Goal: Transaction & Acquisition: Purchase product/service

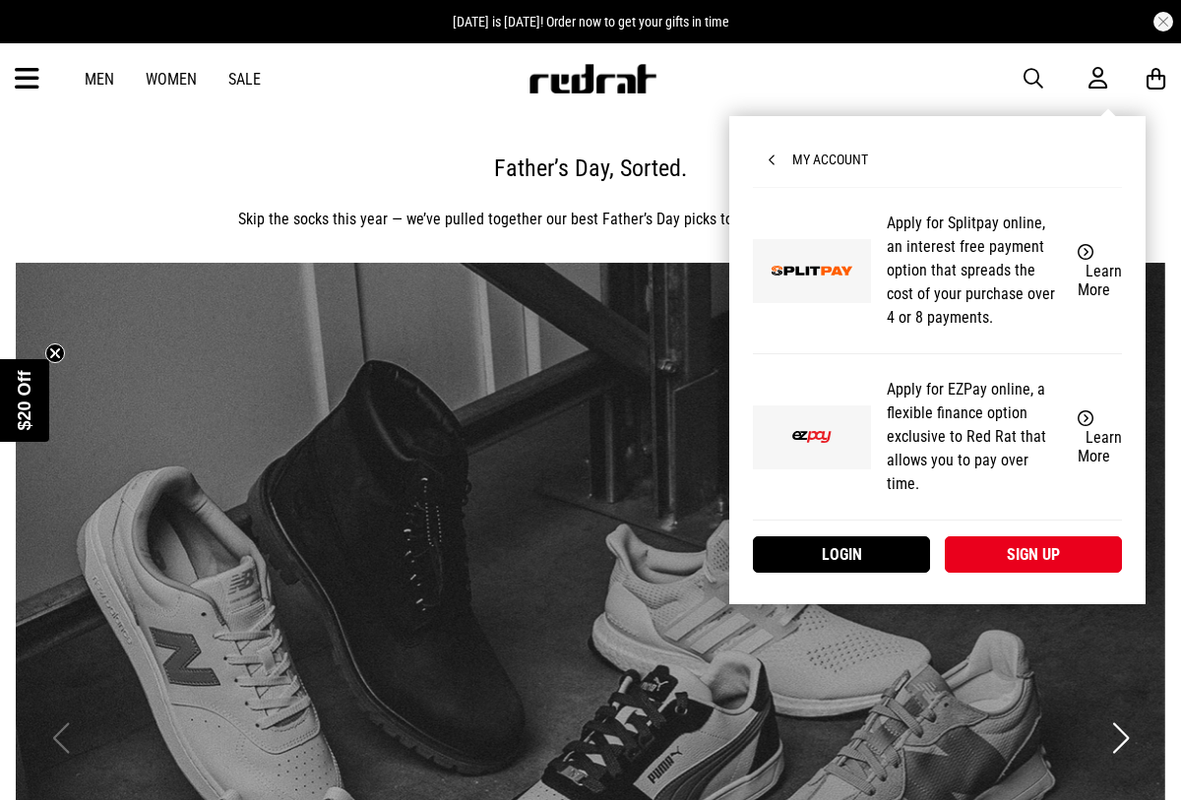
click at [821, 153] on span "My Account" at bounding box center [817, 160] width 99 height 16
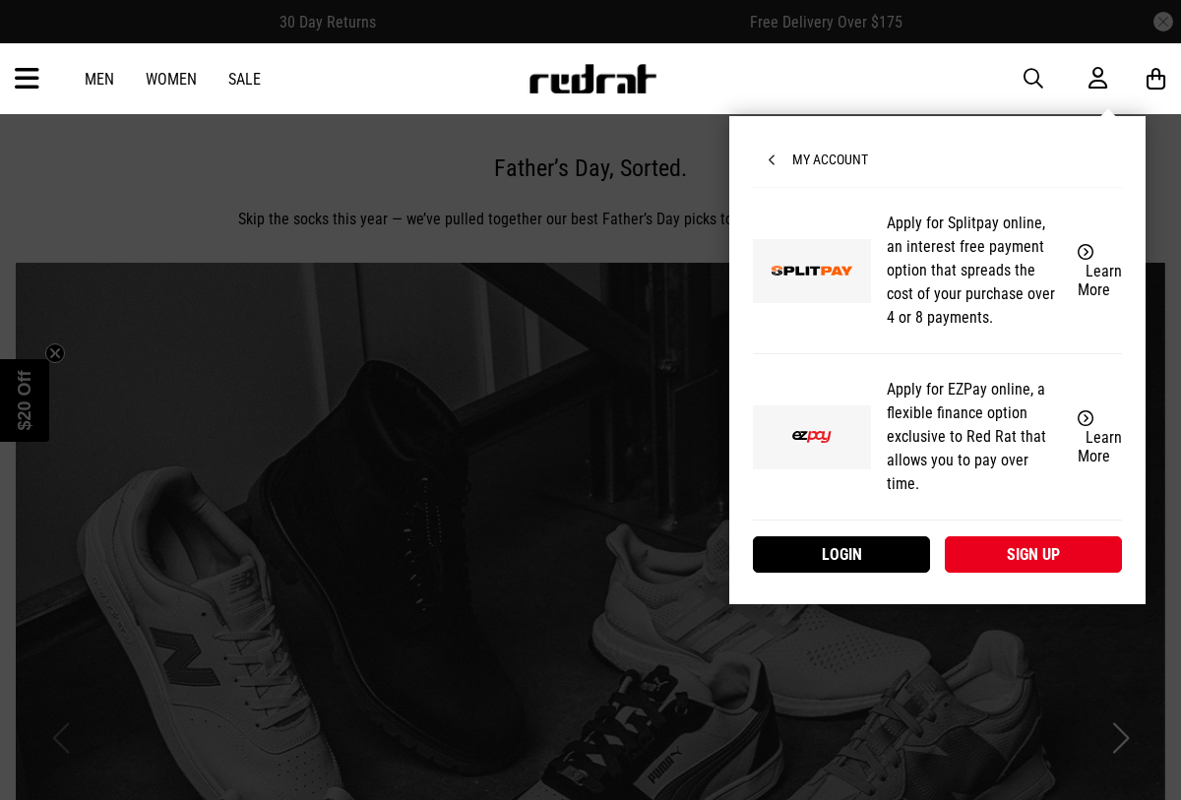
click at [760, 73] on div "Men Women Sale Sign in New Back Footwear Back Mens Back Womens Back Youth & Kid…" at bounding box center [590, 78] width 1181 height 71
click at [592, 347] on div at bounding box center [590, 400] width 1181 height 800
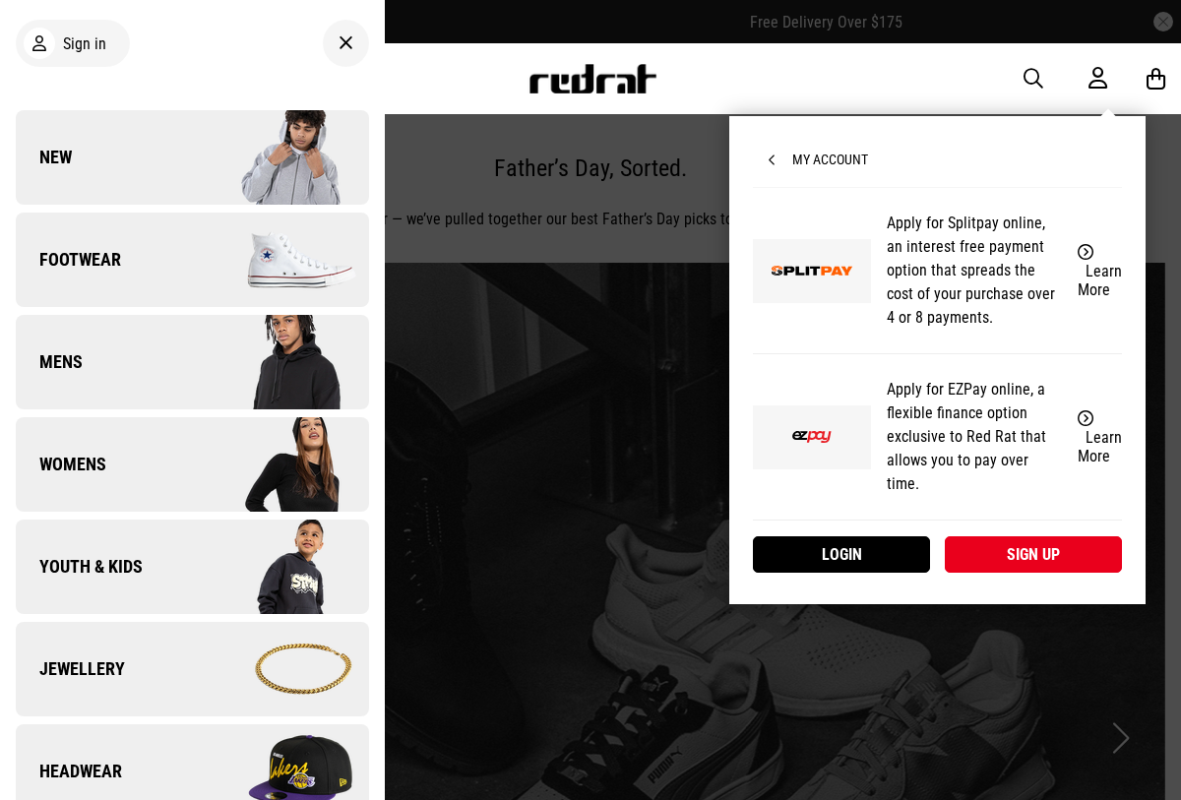
click at [597, 320] on div at bounding box center [590, 400] width 1181 height 800
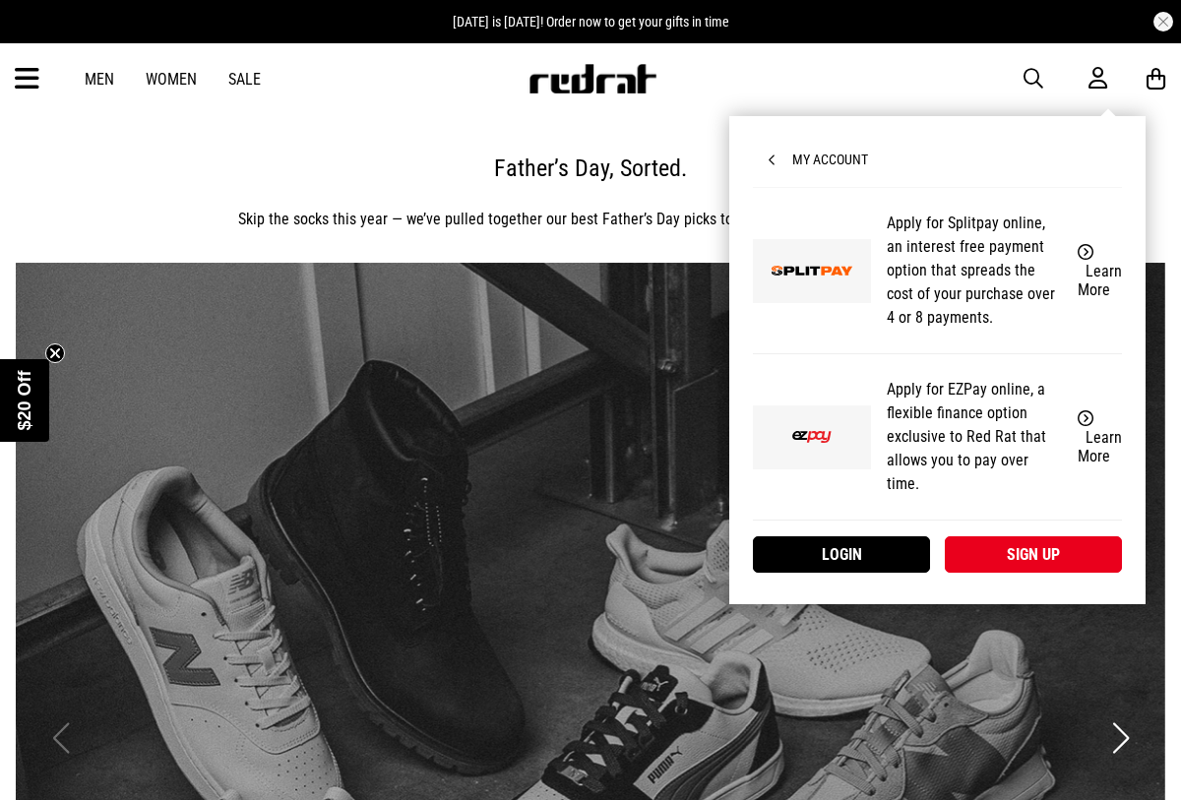
click at [1017, 640] on link "1 / 3" at bounding box center [590, 738] width 1149 height 951
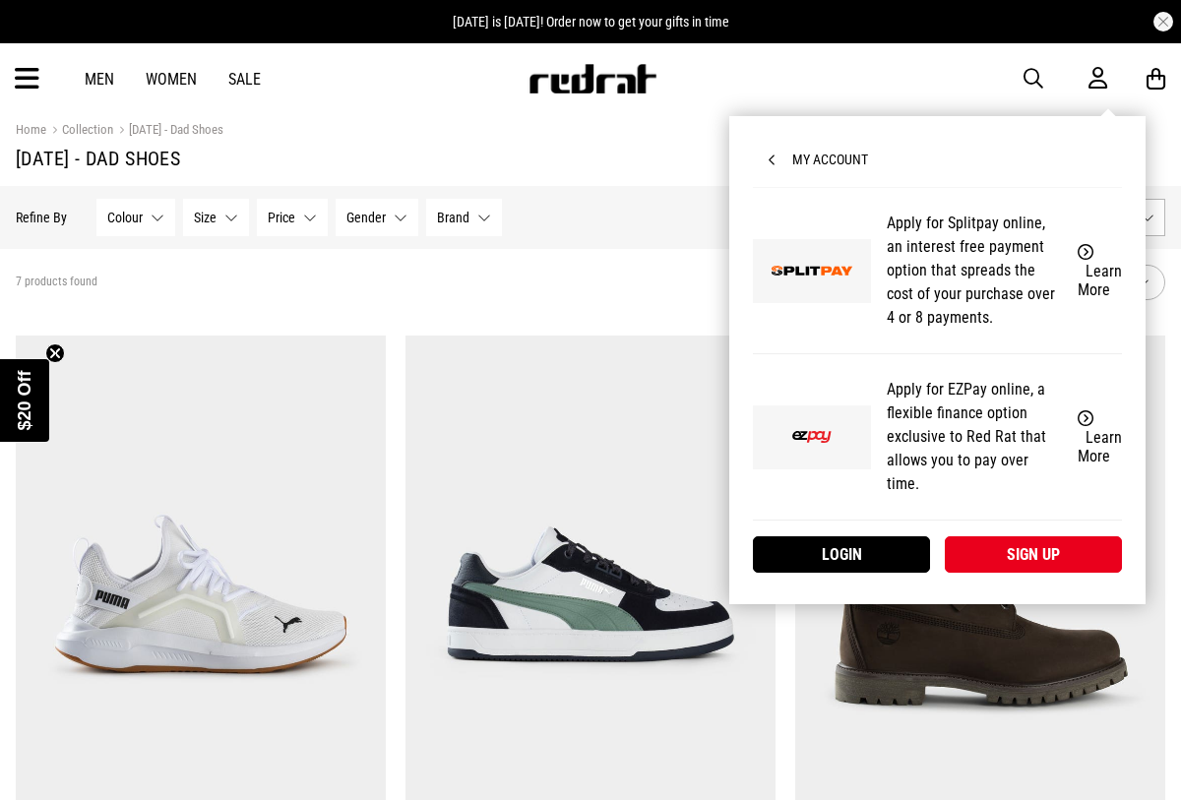
click at [795, 152] on span "My Account" at bounding box center [817, 160] width 99 height 16
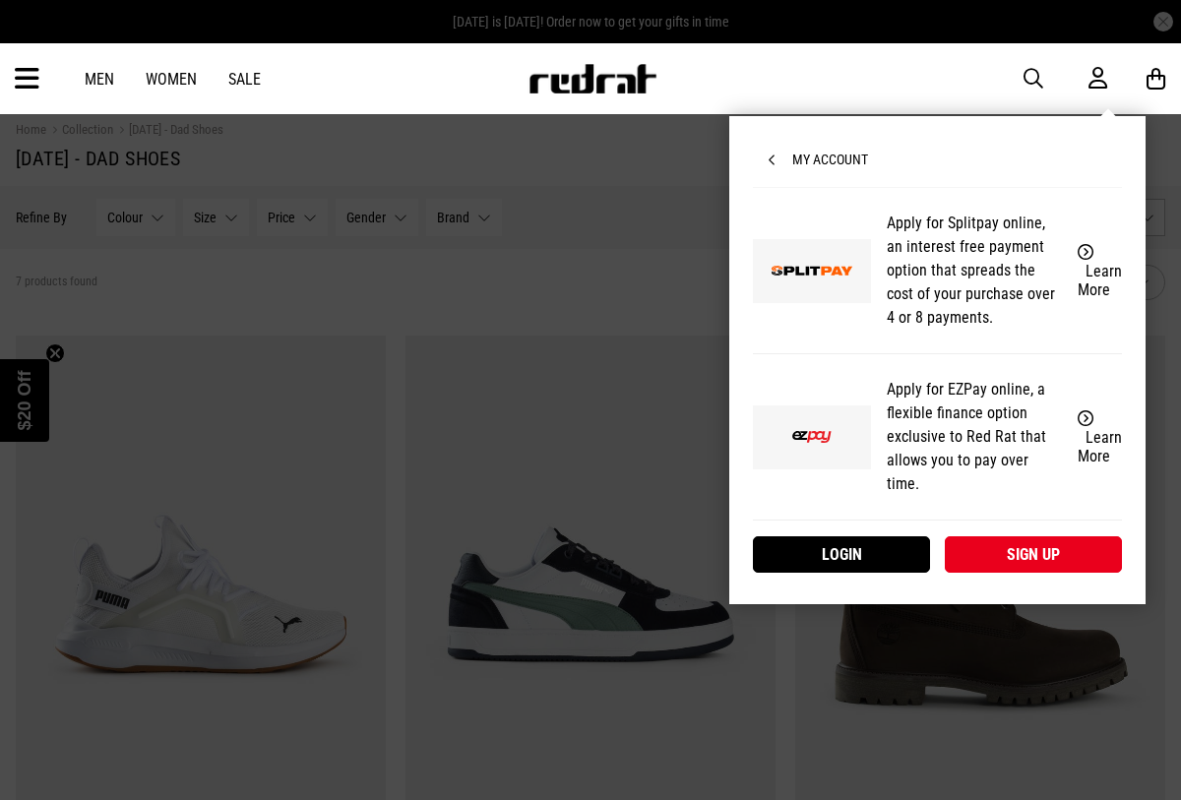
click at [769, 158] on icon at bounding box center [780, 160] width 24 height 14
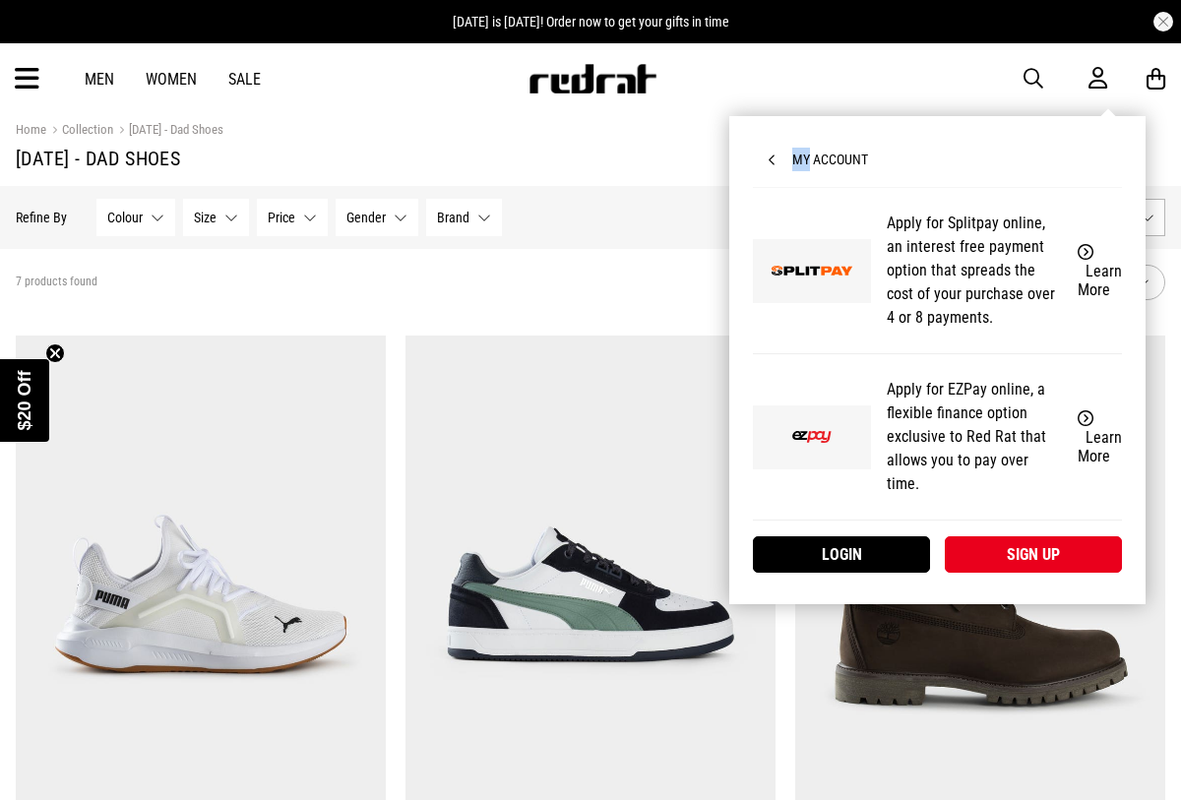
click at [769, 158] on icon at bounding box center [780, 160] width 24 height 14
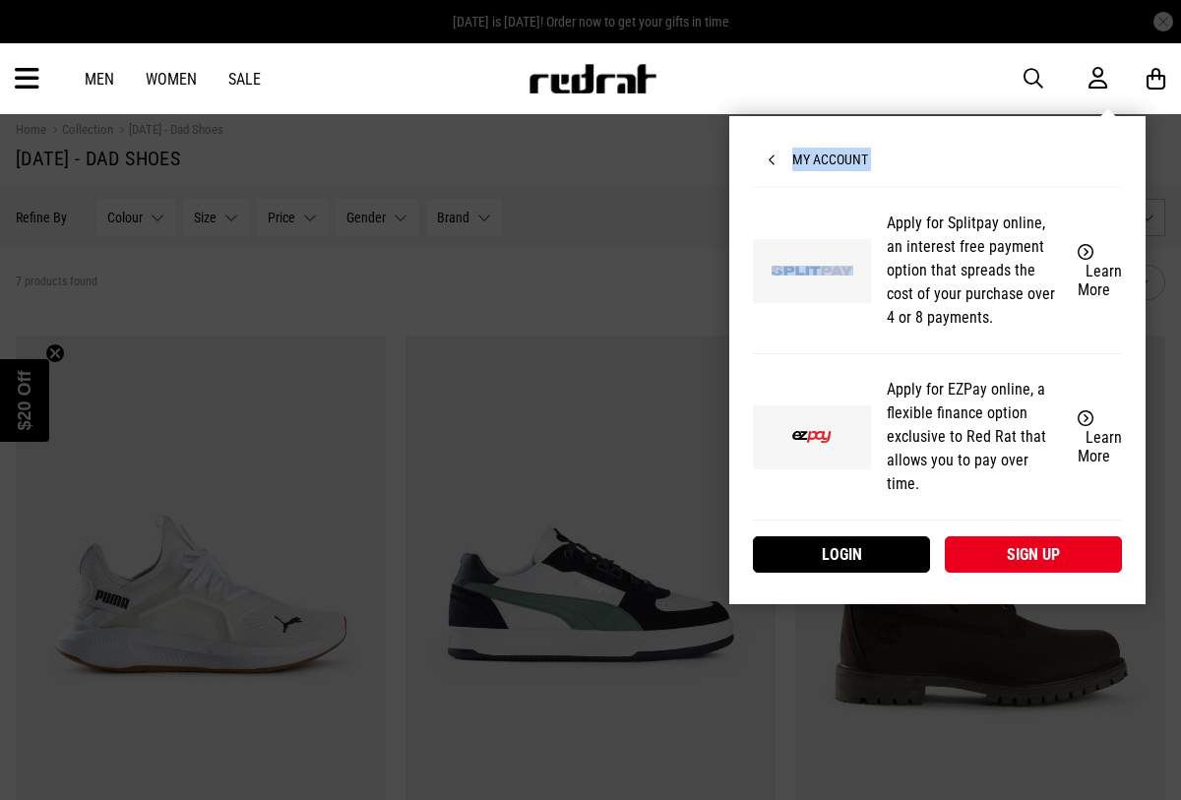
click at [769, 158] on icon at bounding box center [780, 160] width 24 height 14
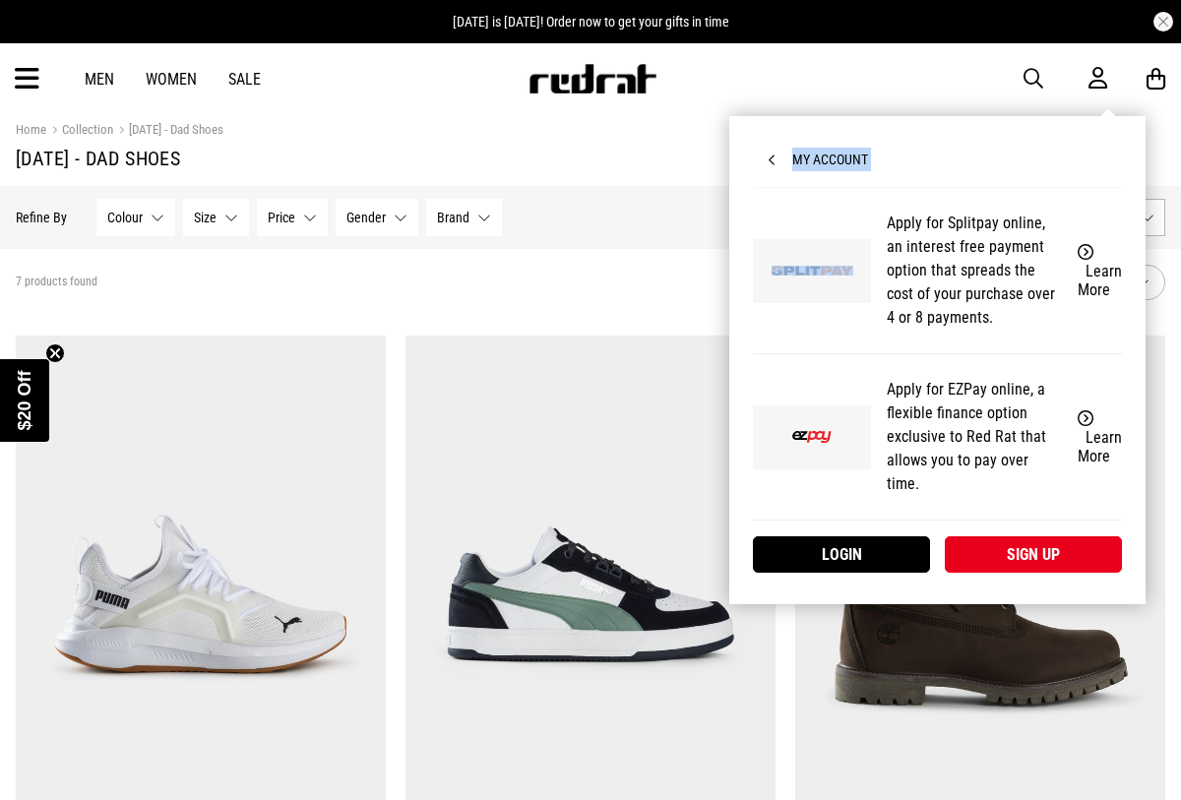
click at [769, 158] on icon at bounding box center [780, 160] width 24 height 14
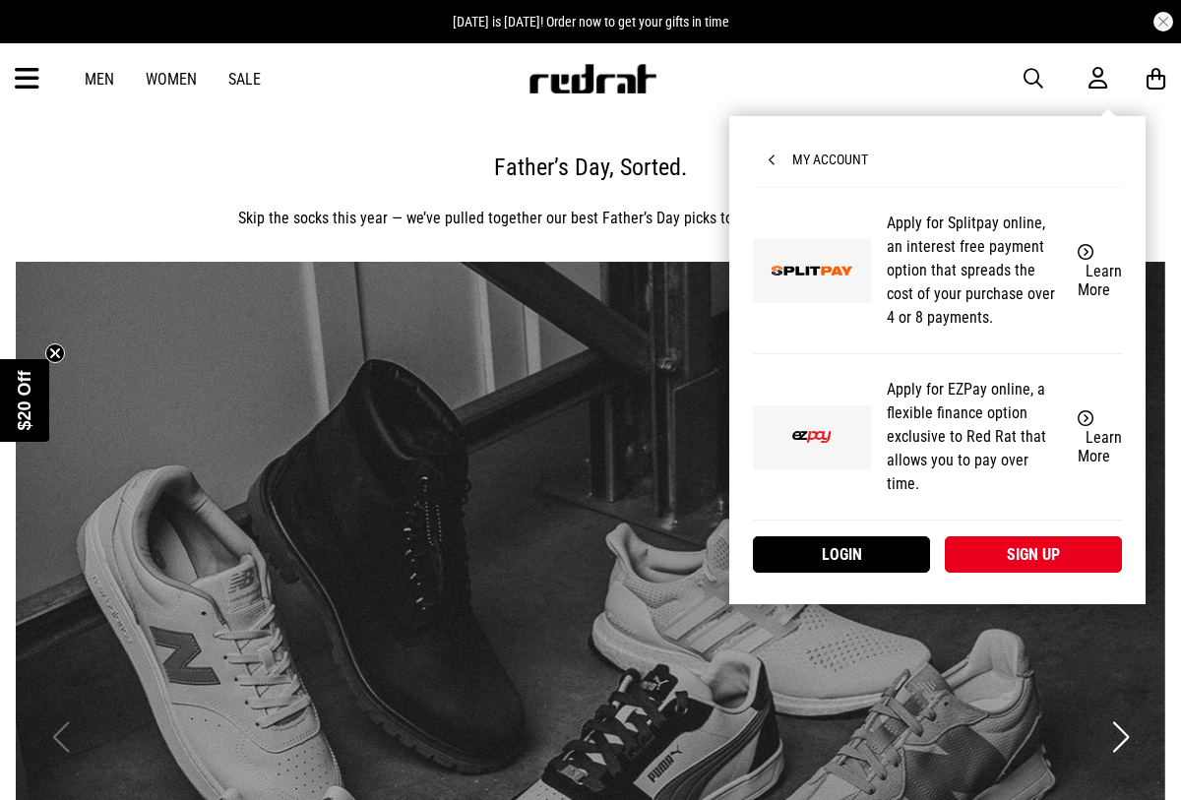
click at [98, 76] on link "Men" at bounding box center [100, 79] width 30 height 19
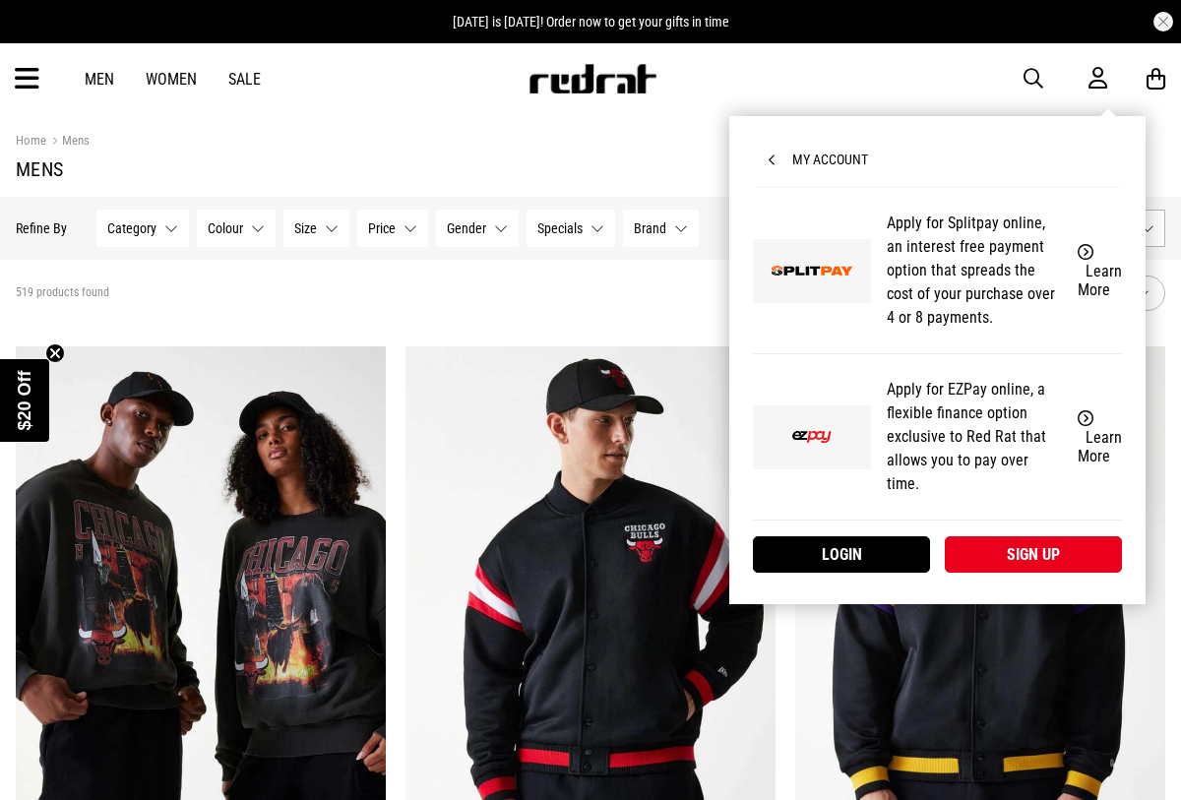
click at [1099, 73] on icon at bounding box center [1097, 78] width 19 height 25
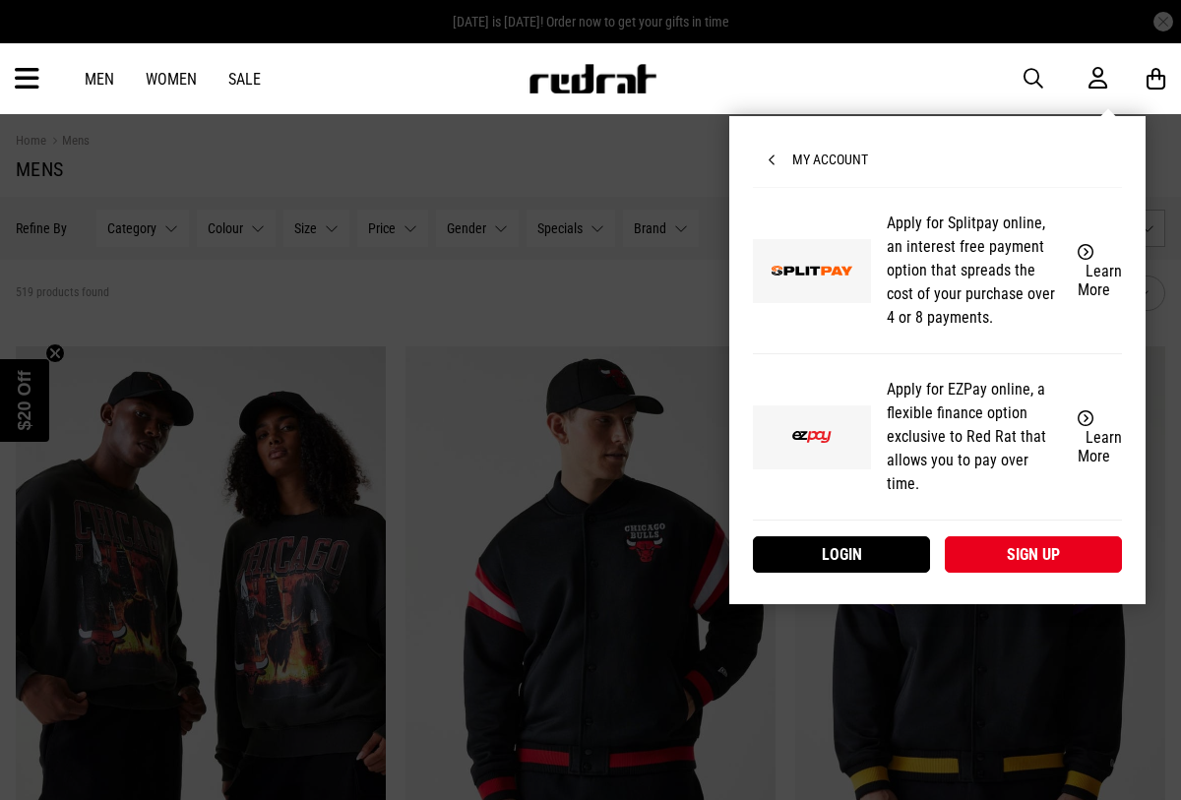
click at [1099, 73] on icon at bounding box center [1097, 78] width 19 height 25
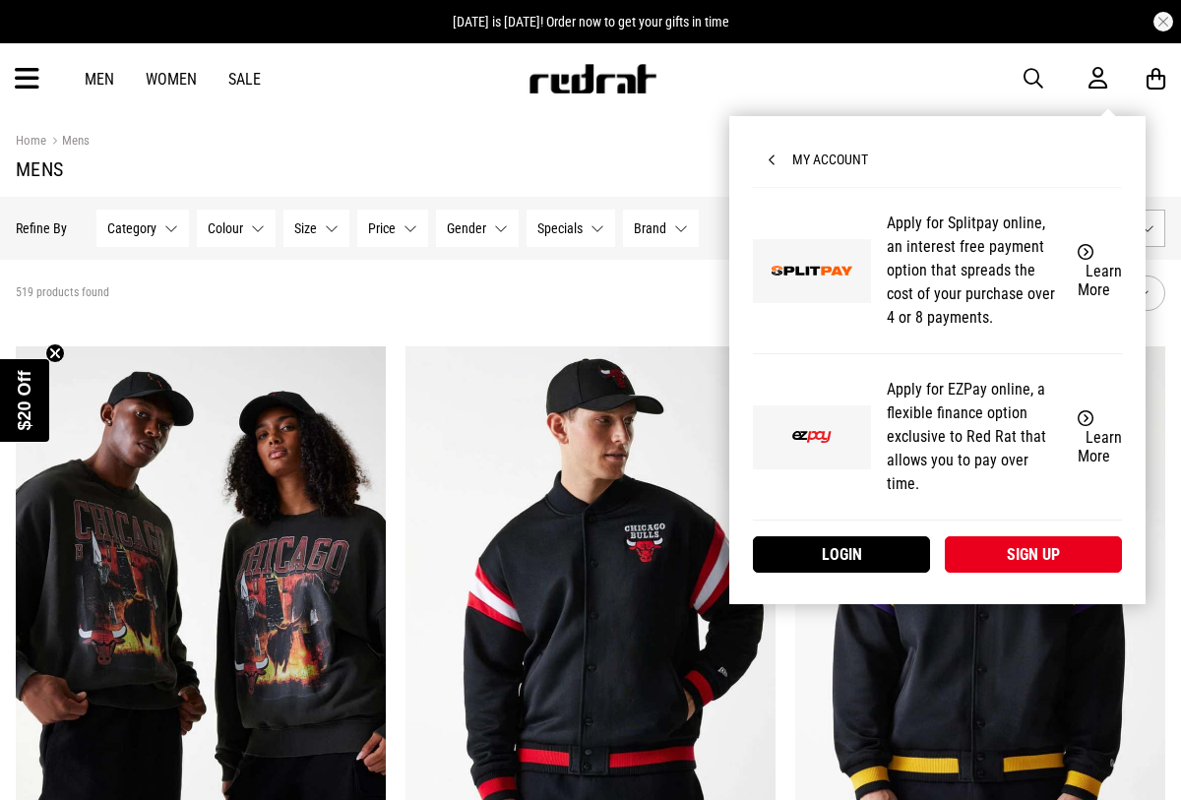
click at [1169, 20] on button "button" at bounding box center [1163, 22] width 20 height 20
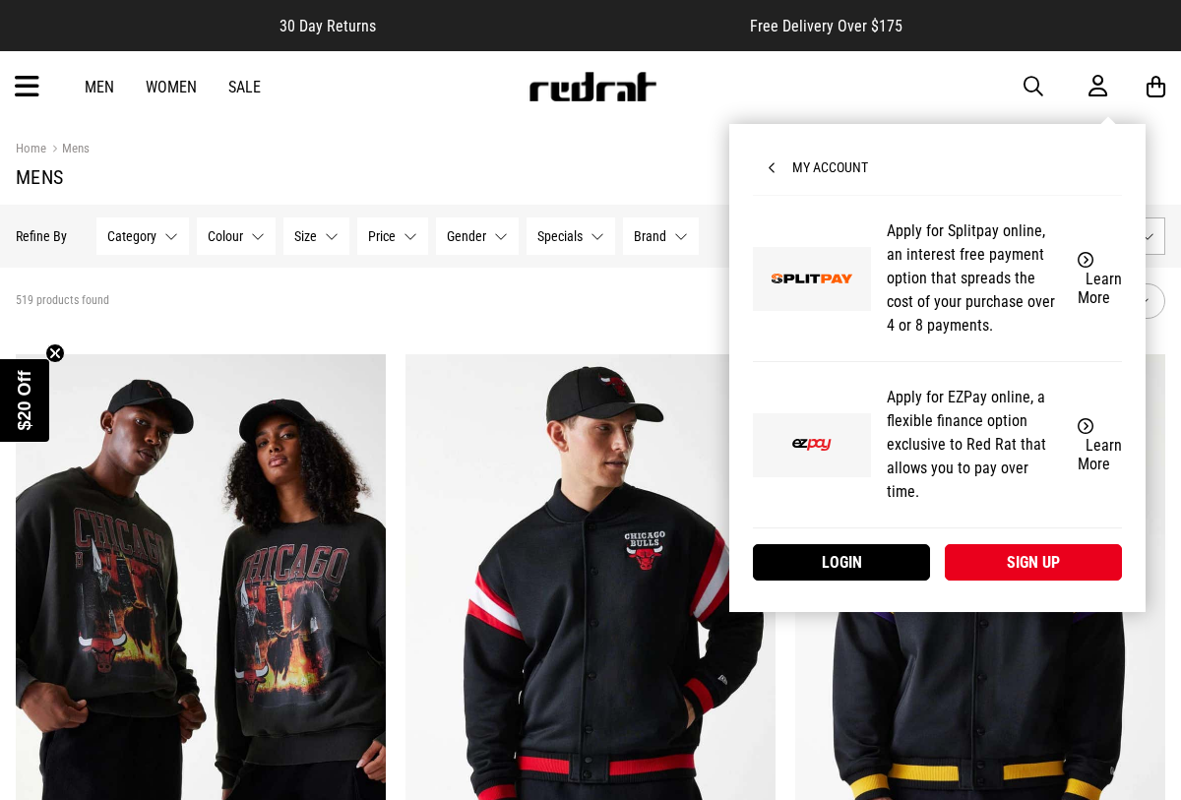
click at [1145, 124] on div "My Account Apply for Splitpay online, an interest free payment option that spre…" at bounding box center [937, 368] width 416 height 488
click at [1083, 254] on div "Learn More" at bounding box center [1099, 279] width 44 height 56
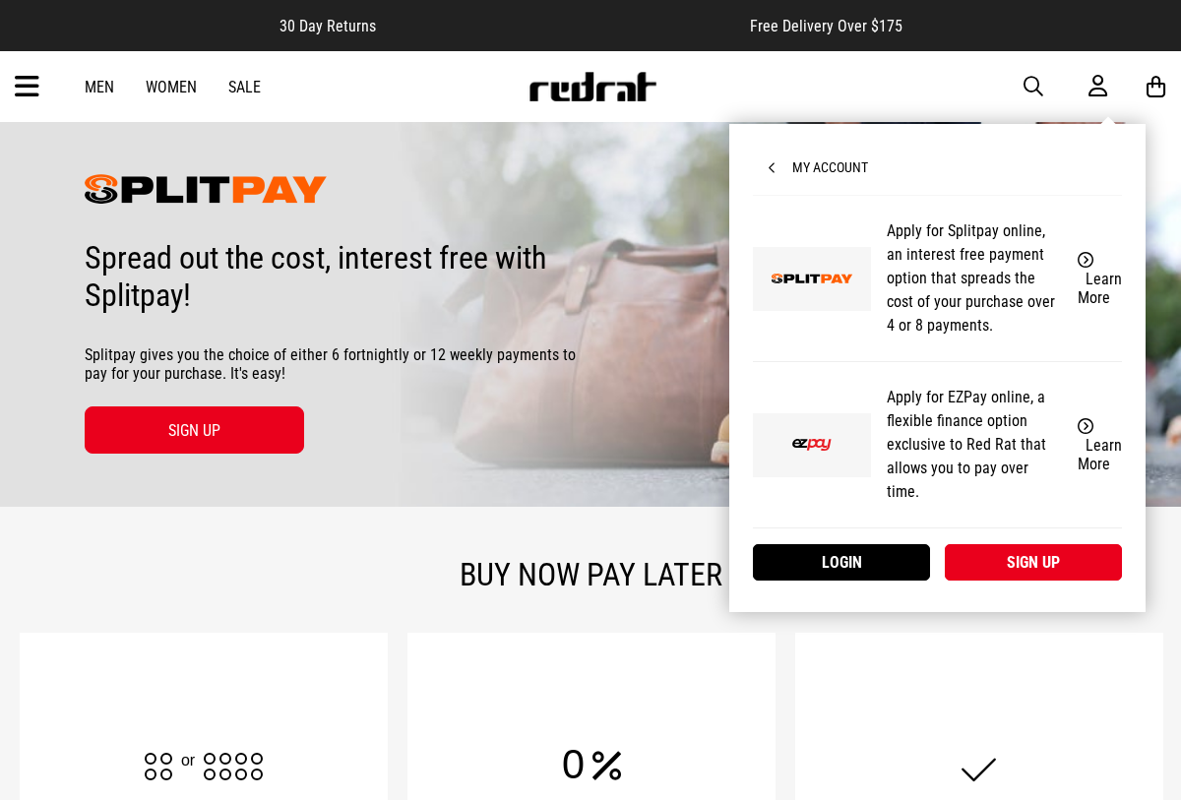
click at [1022, 124] on div "My Account Apply for Splitpay online, an interest free payment option that spre…" at bounding box center [937, 368] width 416 height 488
click at [1028, 86] on span "button" at bounding box center [1033, 87] width 20 height 24
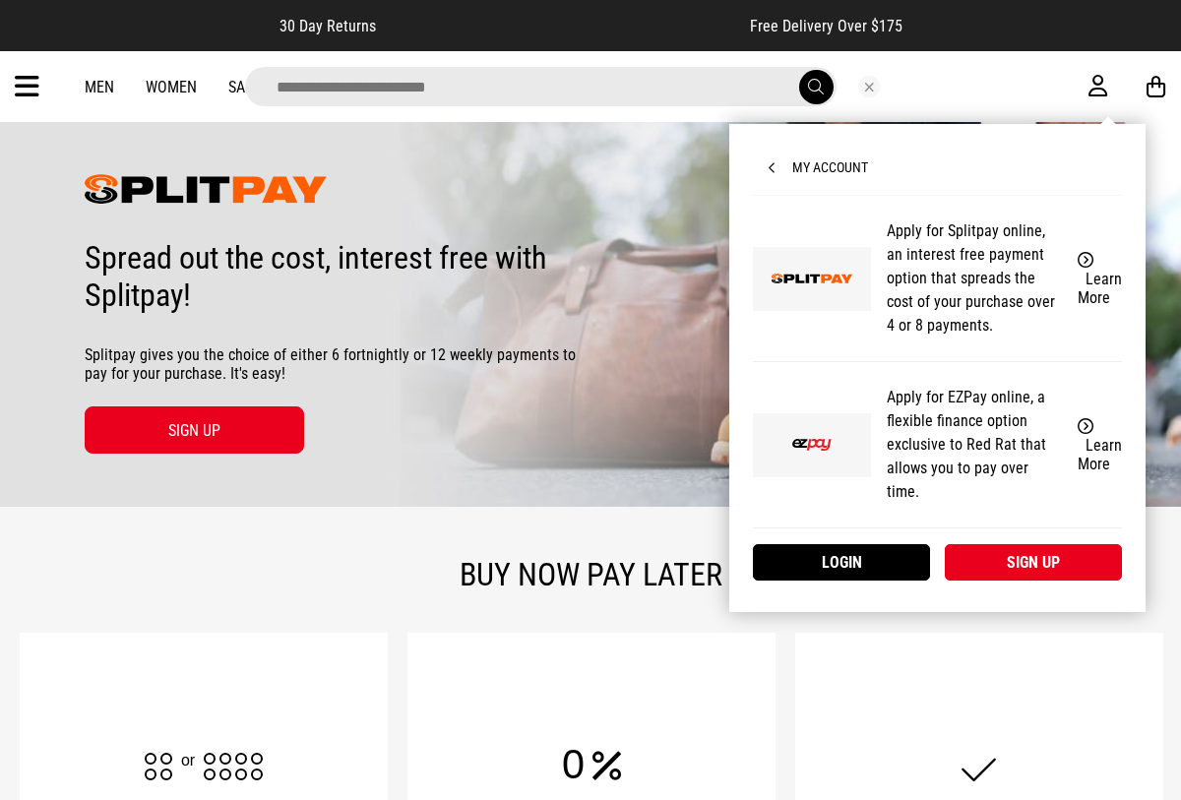
click at [1028, 86] on div at bounding box center [573, 86] width 1030 height 39
click at [876, 124] on div "My Account Apply for Splitpay online, an interest free payment option that spre…" at bounding box center [937, 368] width 416 height 488
click at [870, 85] on button "Close search" at bounding box center [869, 87] width 22 height 22
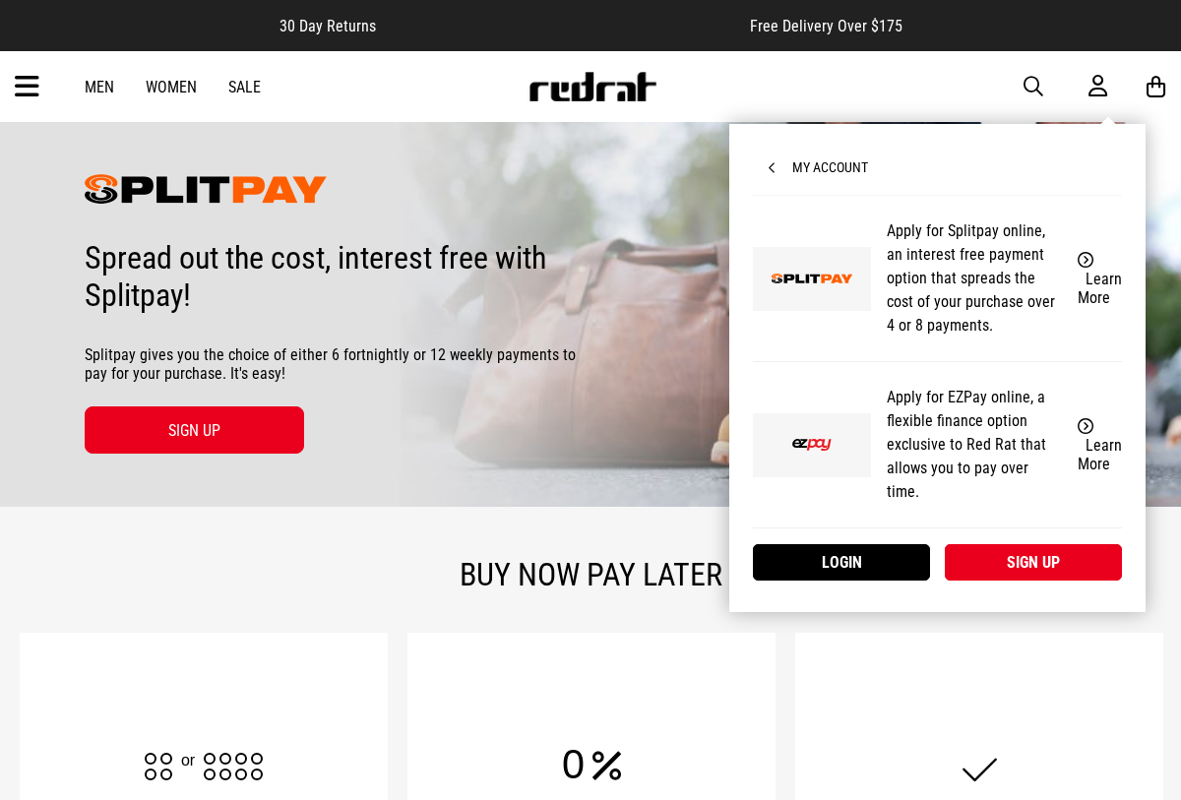
click at [828, 162] on span "My Account" at bounding box center [817, 167] width 99 height 16
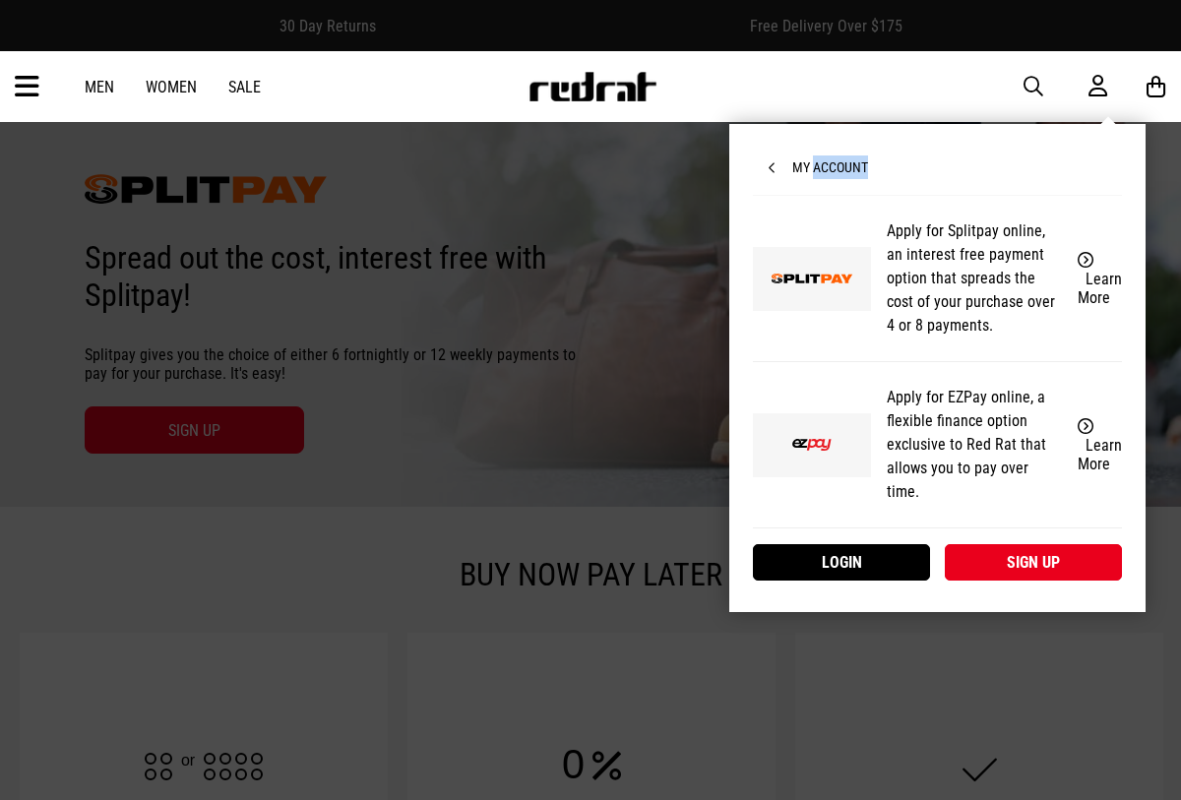
click at [828, 162] on span "My Account" at bounding box center [817, 167] width 99 height 16
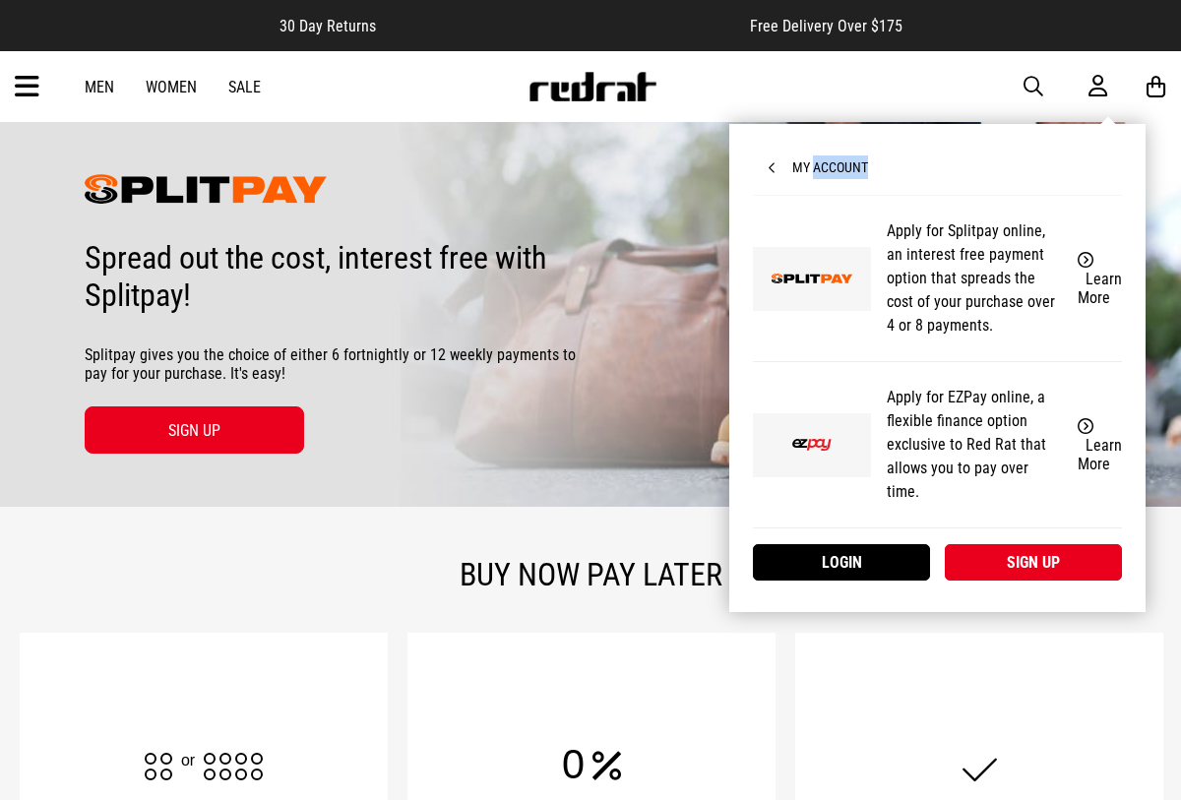
click at [828, 162] on span "My Account" at bounding box center [817, 167] width 99 height 16
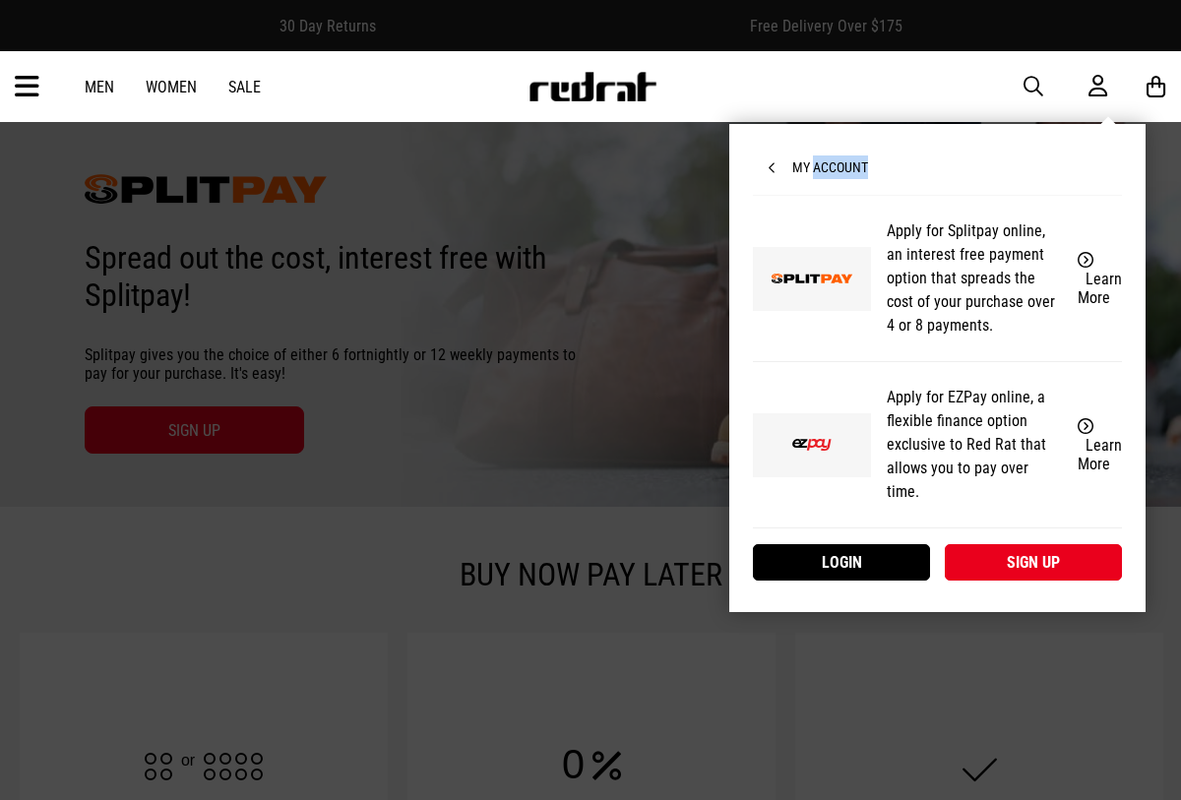
click at [828, 162] on span "My Account" at bounding box center [817, 167] width 99 height 16
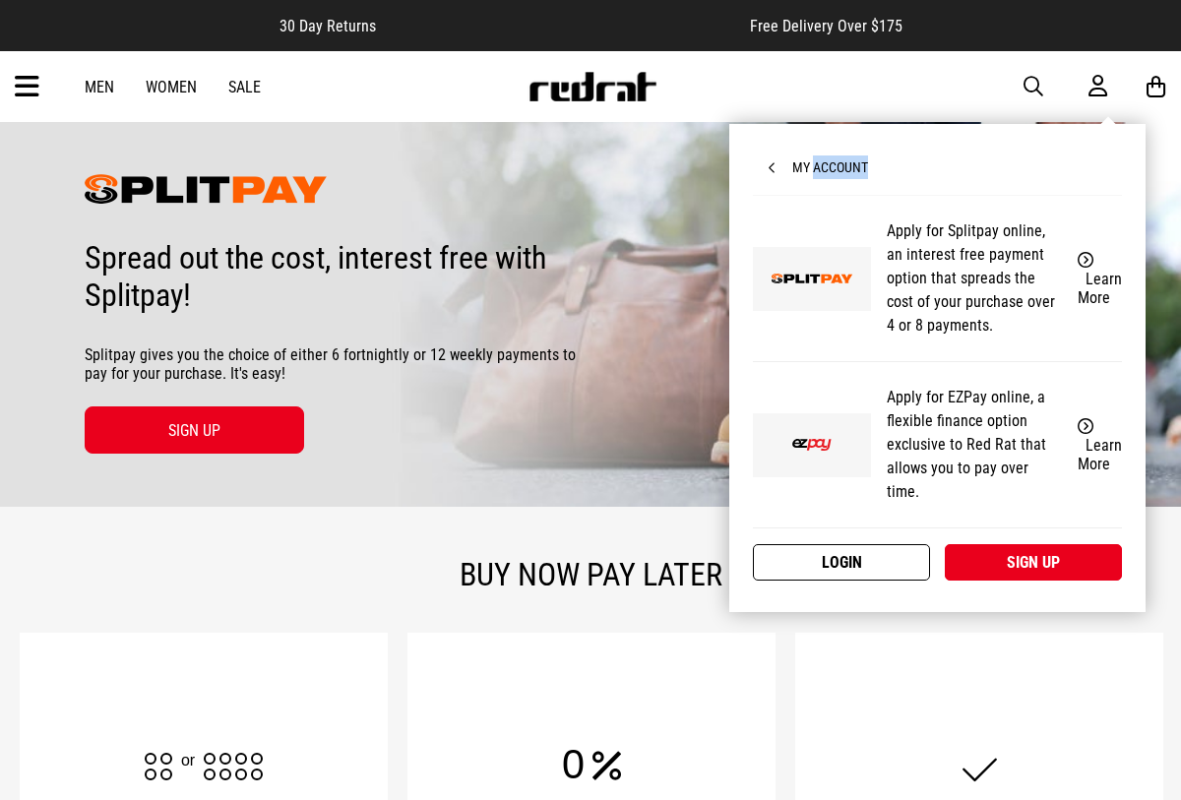
click at [842, 544] on link "Login" at bounding box center [841, 562] width 177 height 36
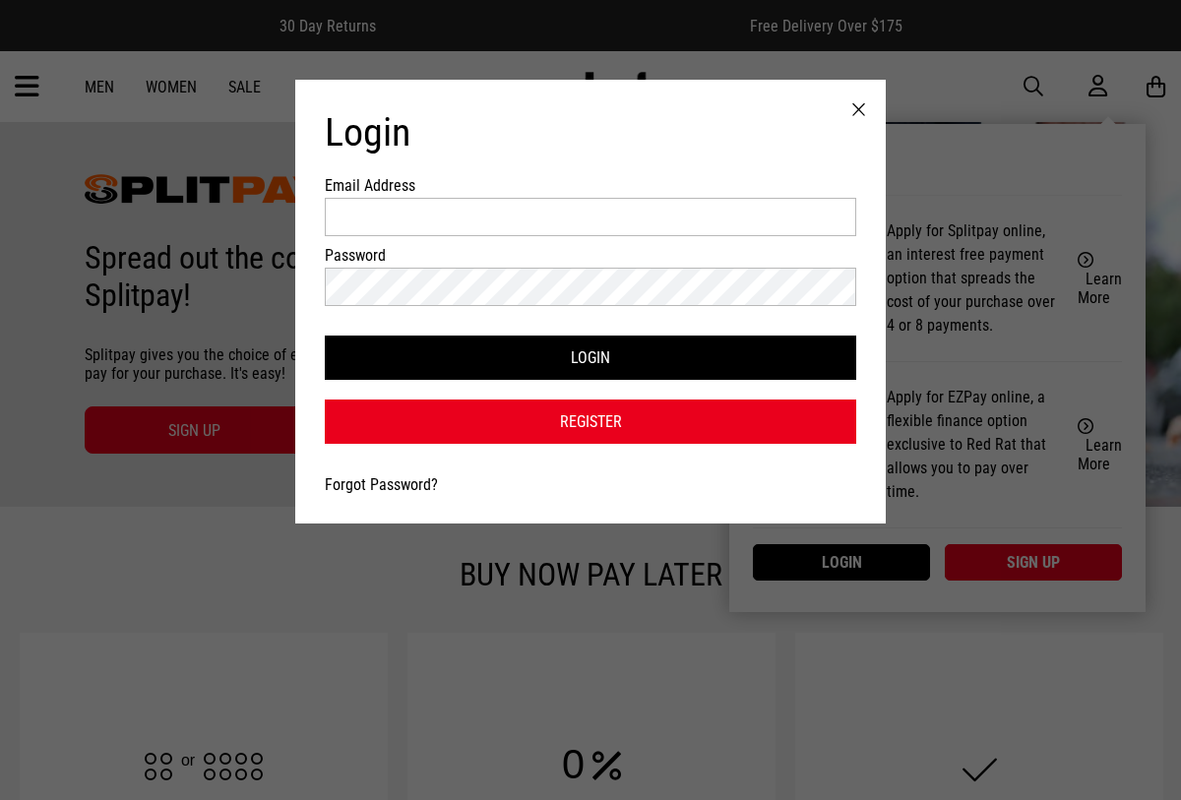
click at [845, 110] on div at bounding box center [858, 110] width 54 height 61
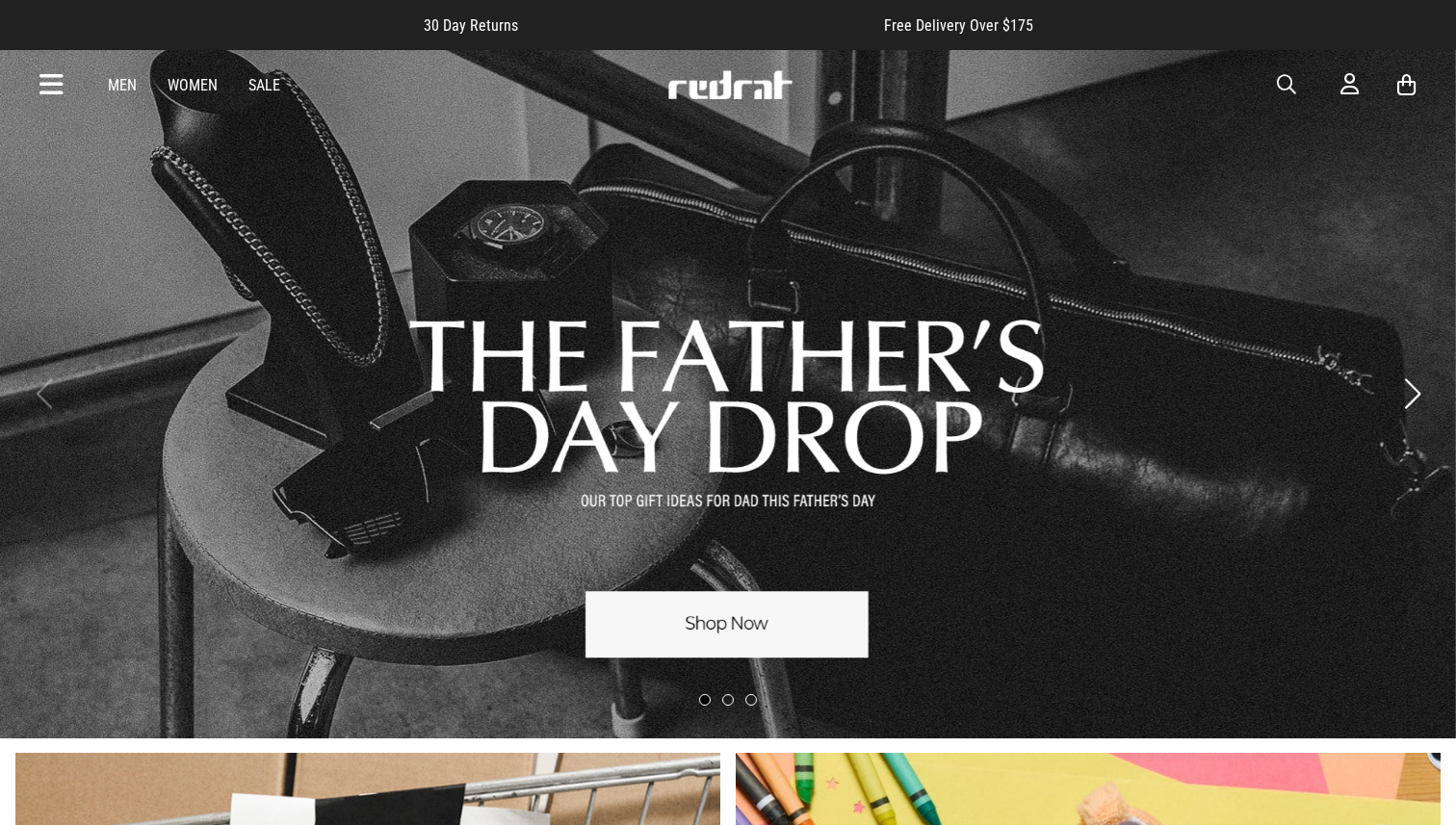
click at [738, 626] on link "1 / 3" at bounding box center [728, 392] width 1456 height 690
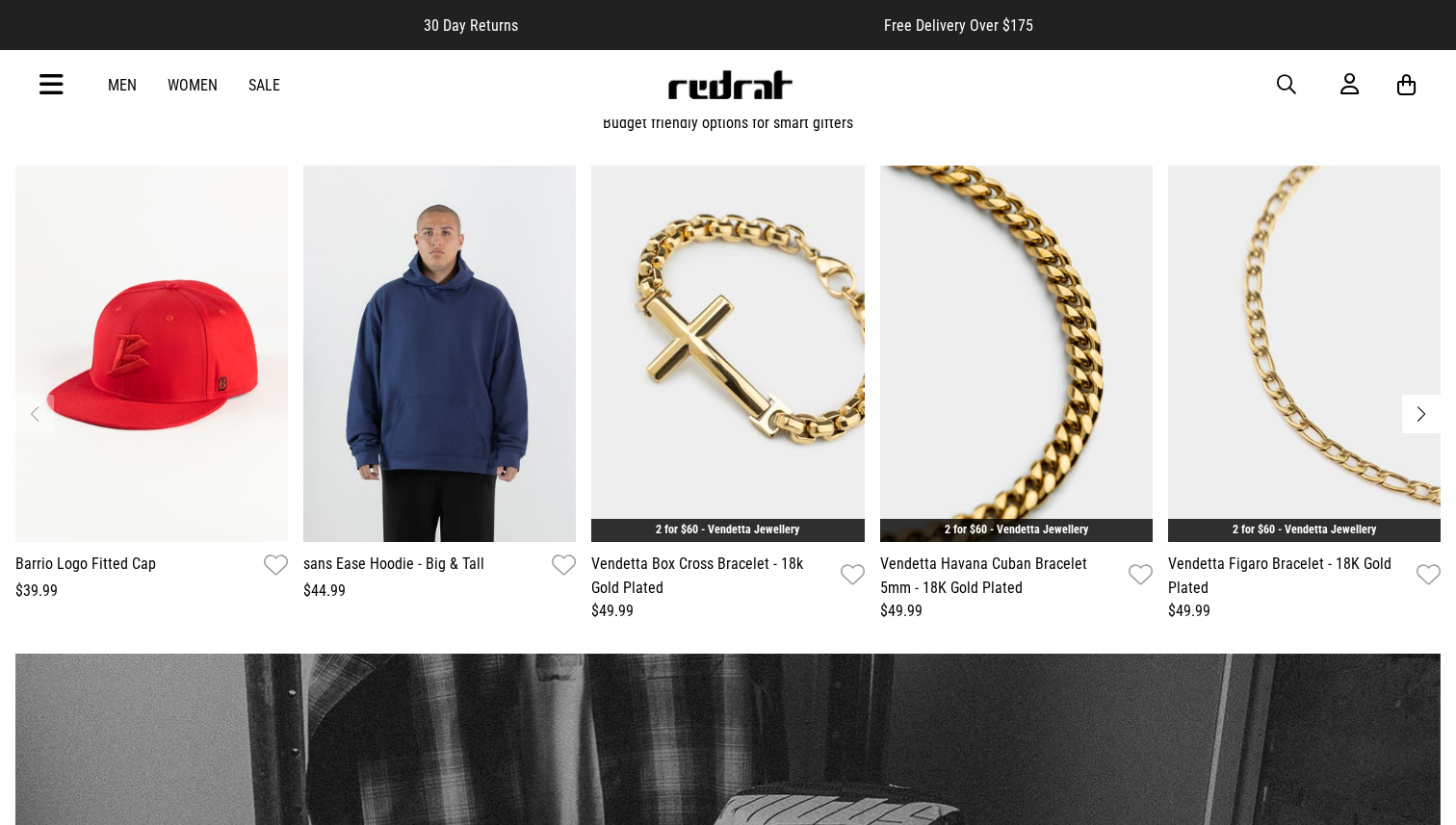
scroll to position [2043, 0]
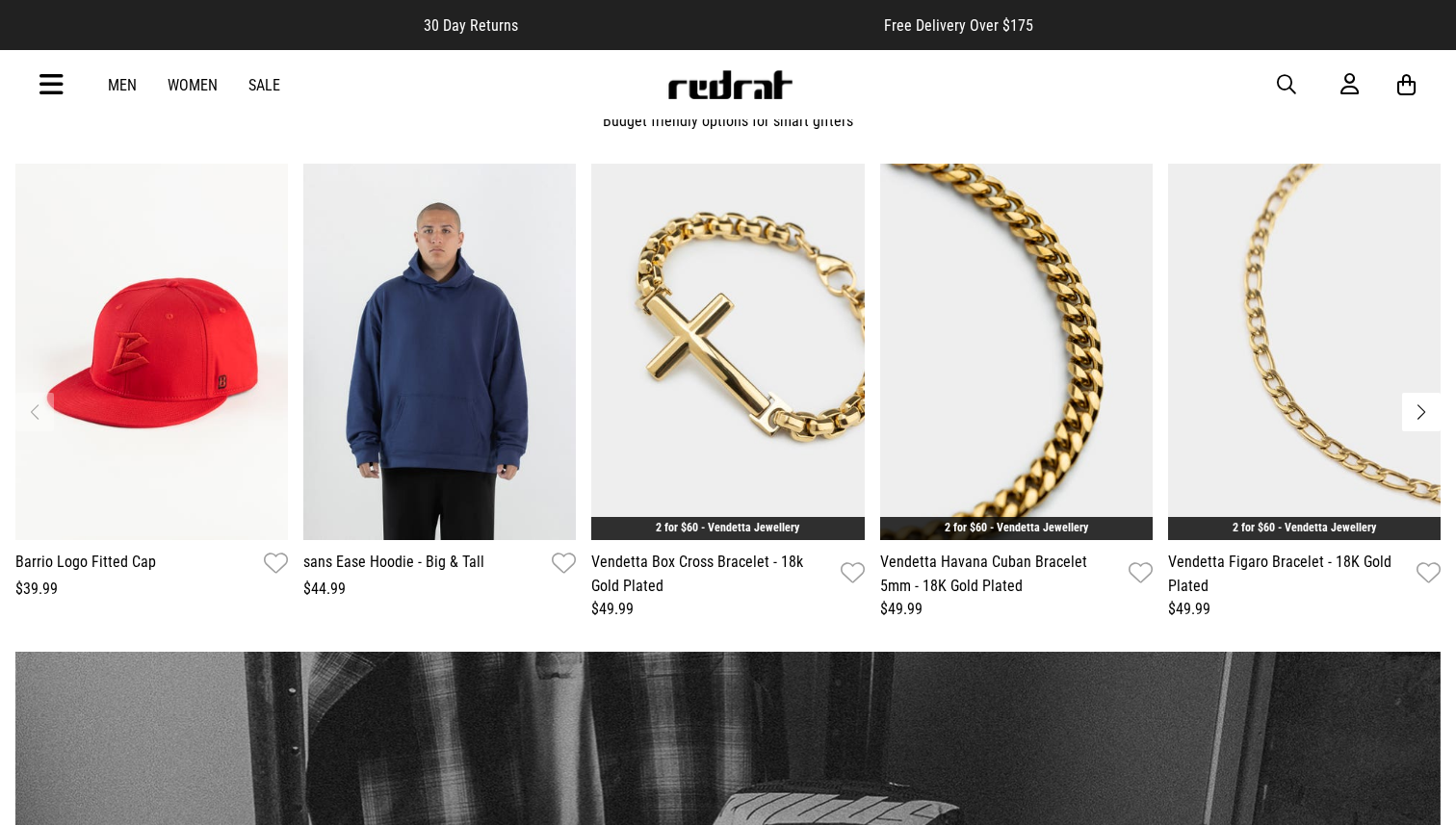
click at [1421, 412] on button "Next slide" at bounding box center [1421, 411] width 38 height 38
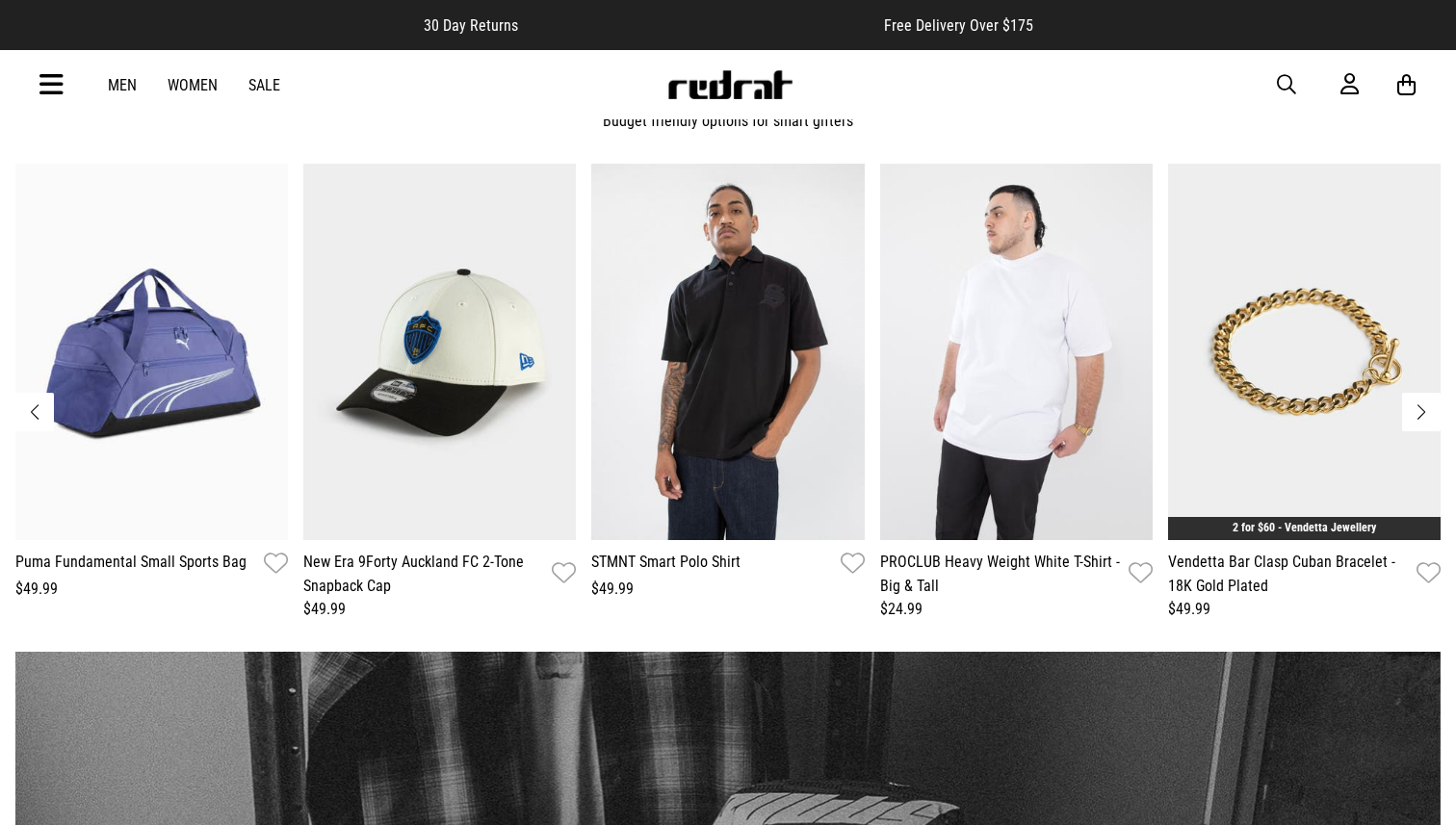
click at [1423, 412] on button "Next slide" at bounding box center [1421, 411] width 38 height 38
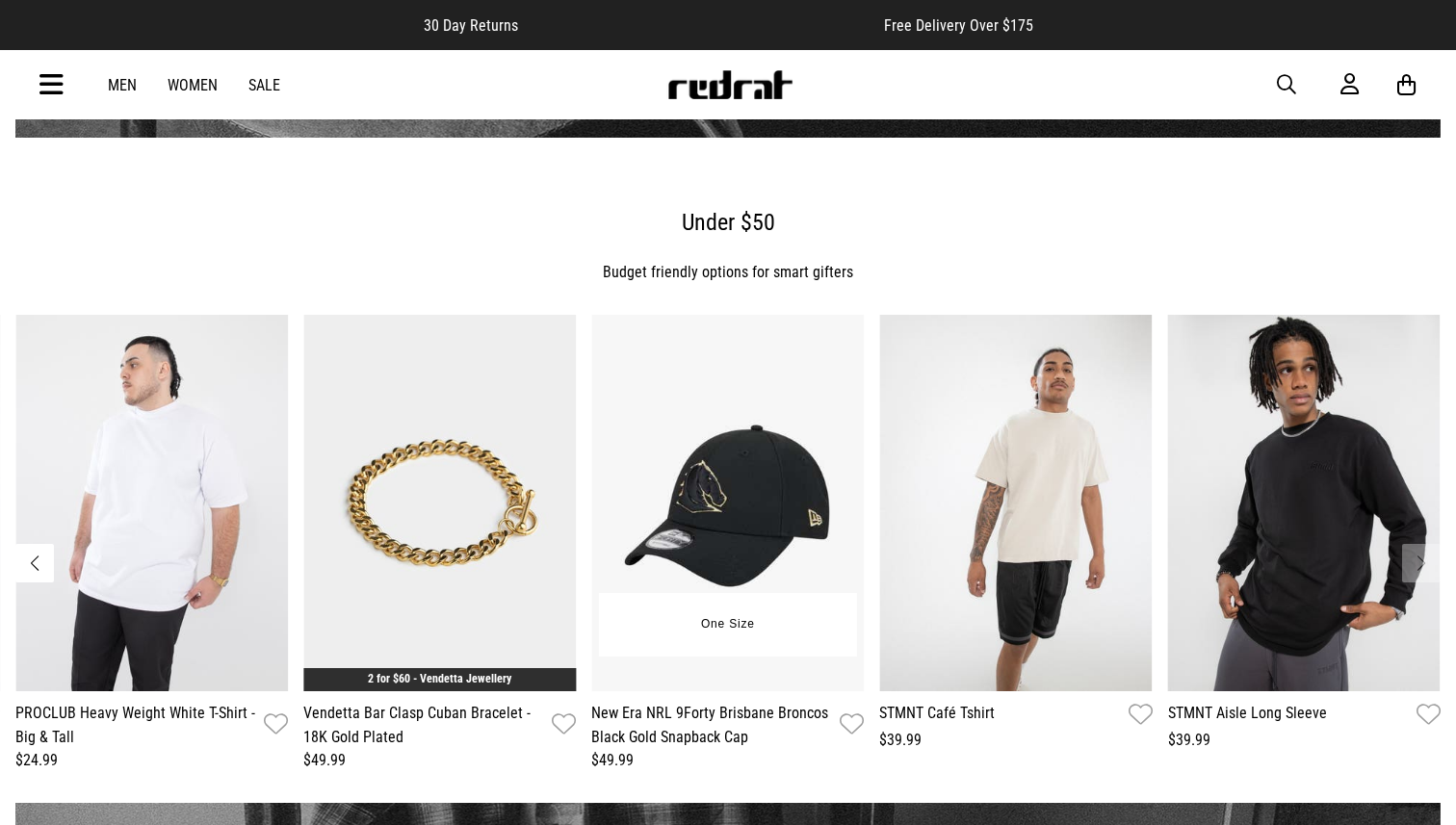
scroll to position [1890, 0]
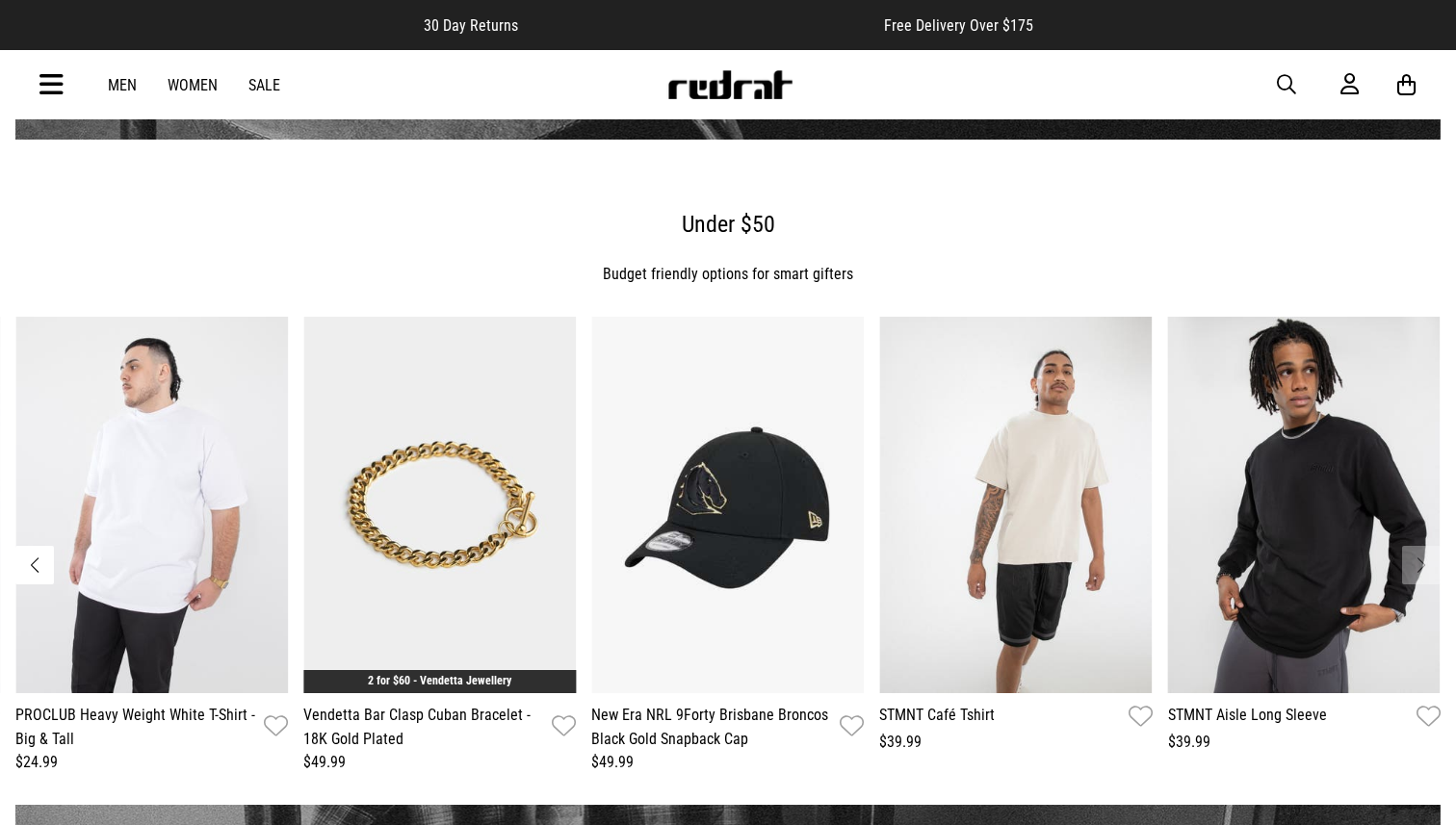
click at [31, 564] on button "Previous slide" at bounding box center [34, 565] width 38 height 38
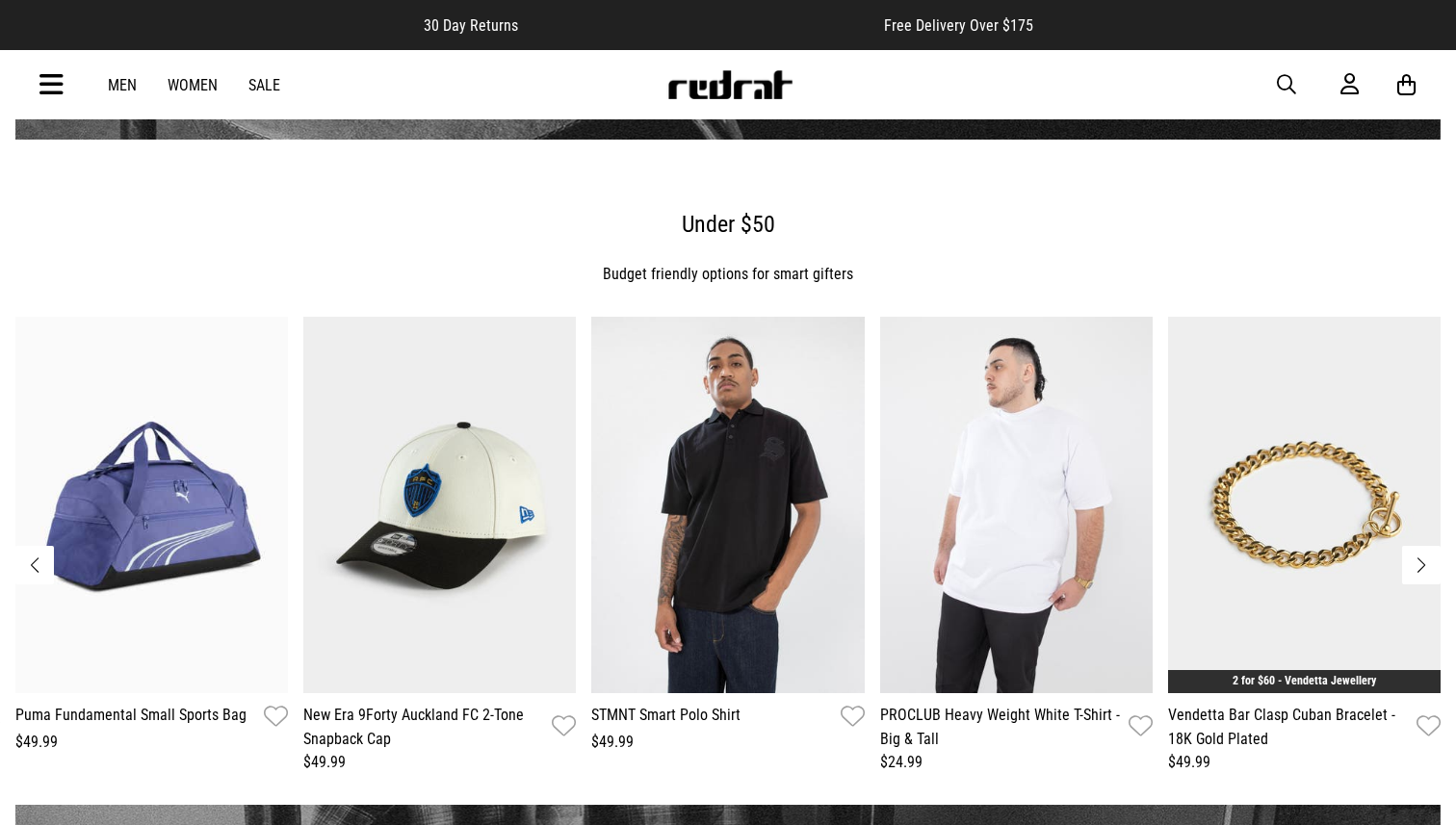
click at [31, 564] on button "Previous slide" at bounding box center [34, 565] width 38 height 38
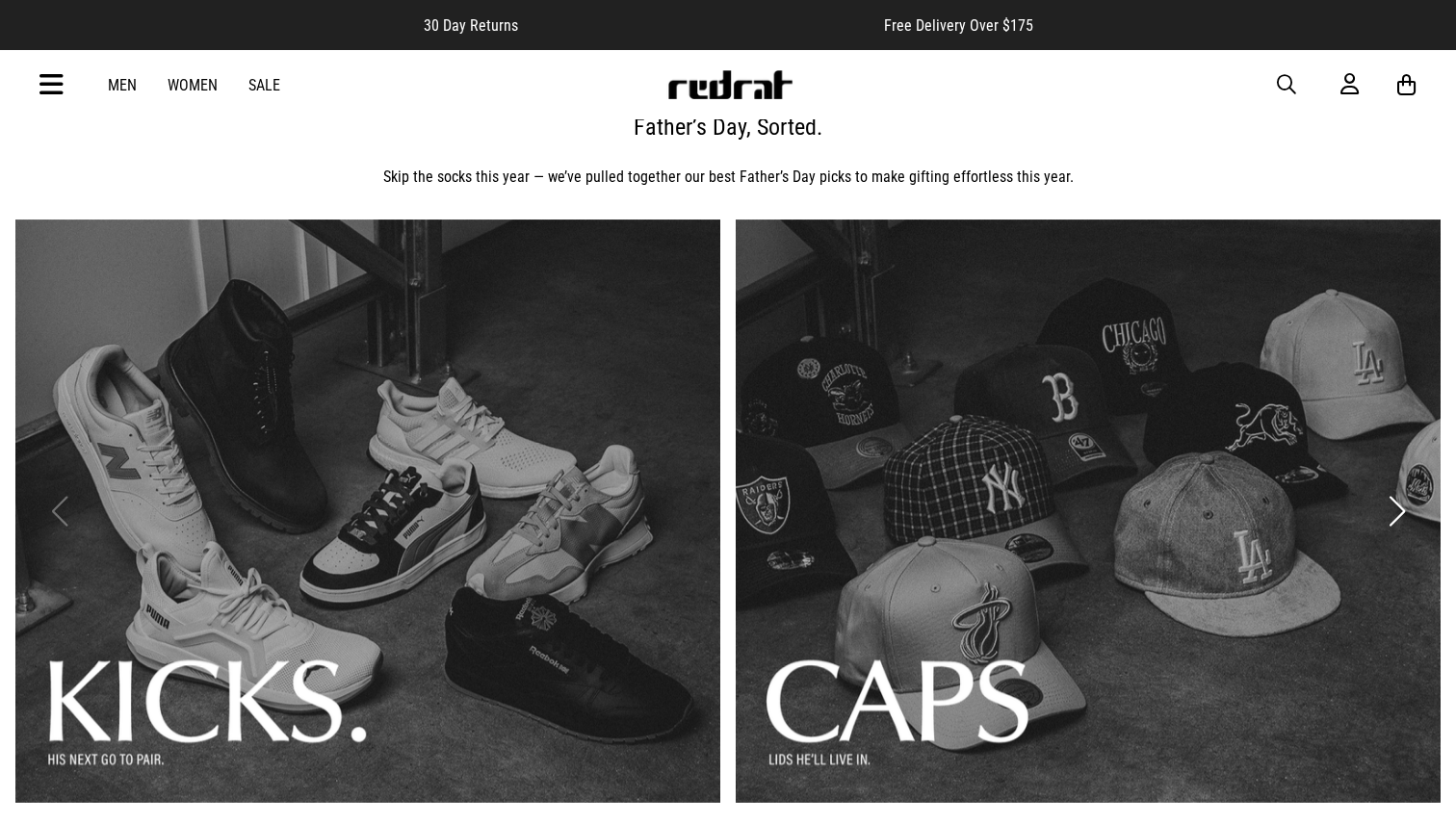
scroll to position [0, 0]
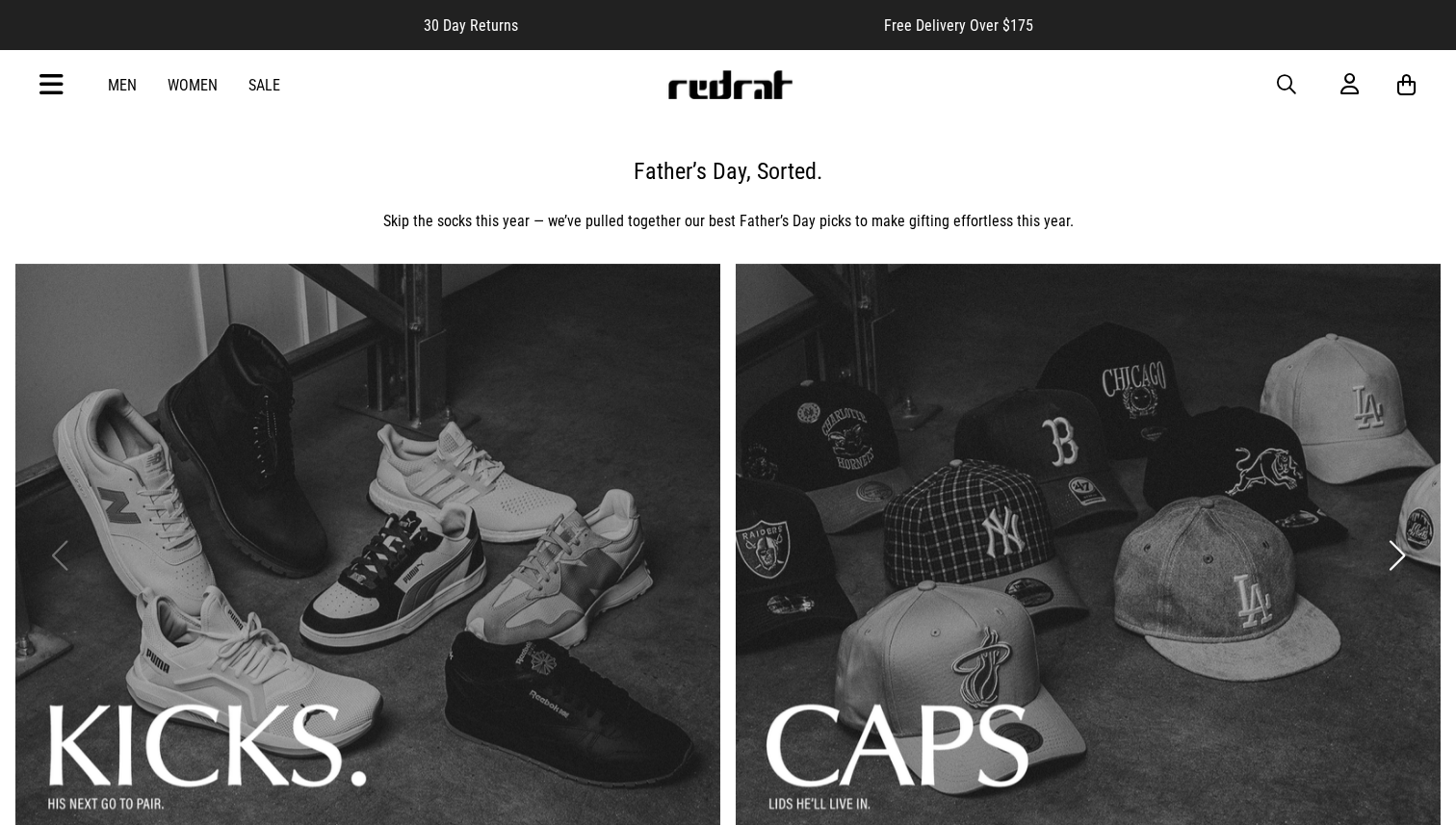
click at [115, 79] on link "Men" at bounding box center [122, 85] width 29 height 19
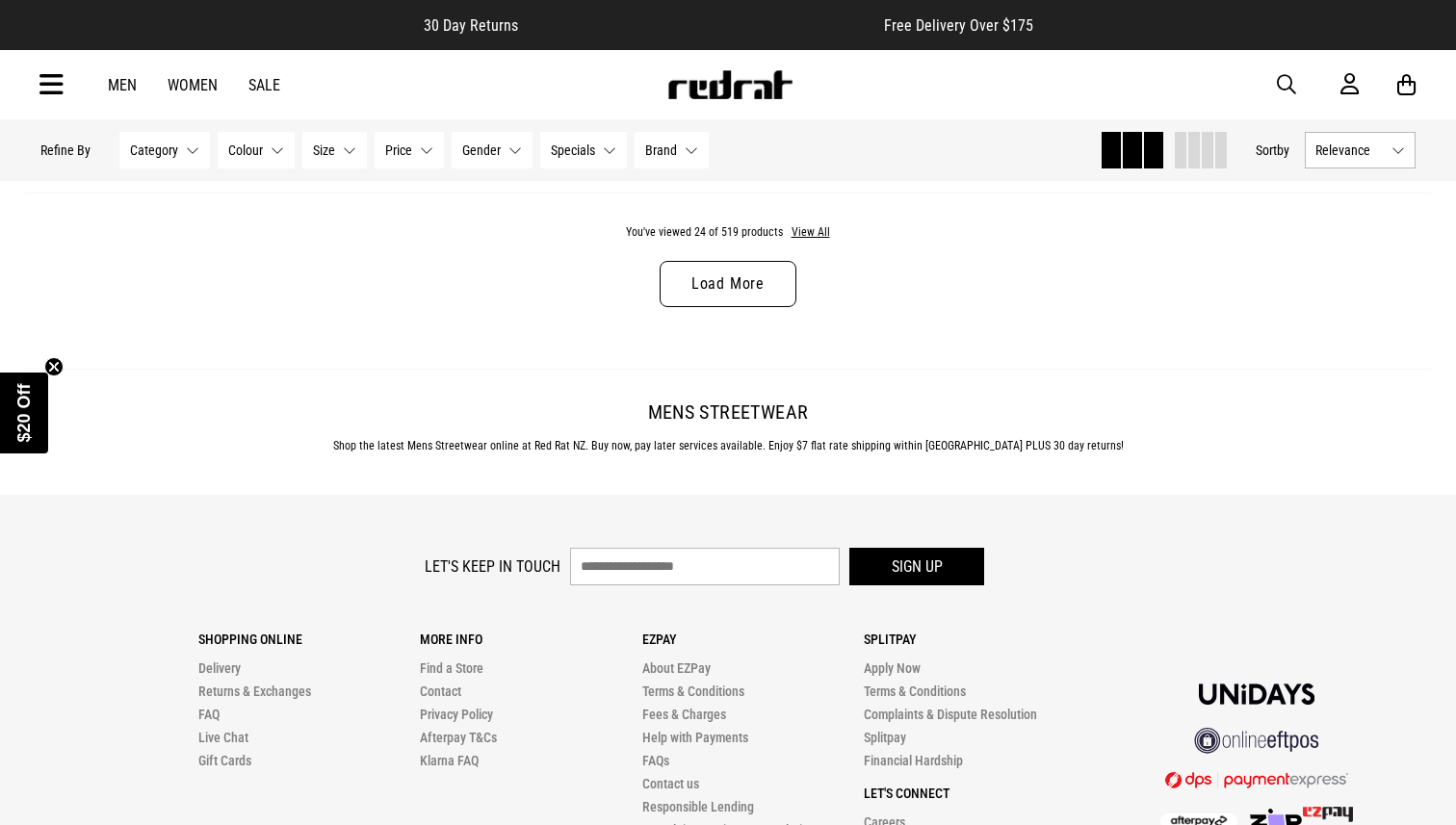
scroll to position [6351, 0]
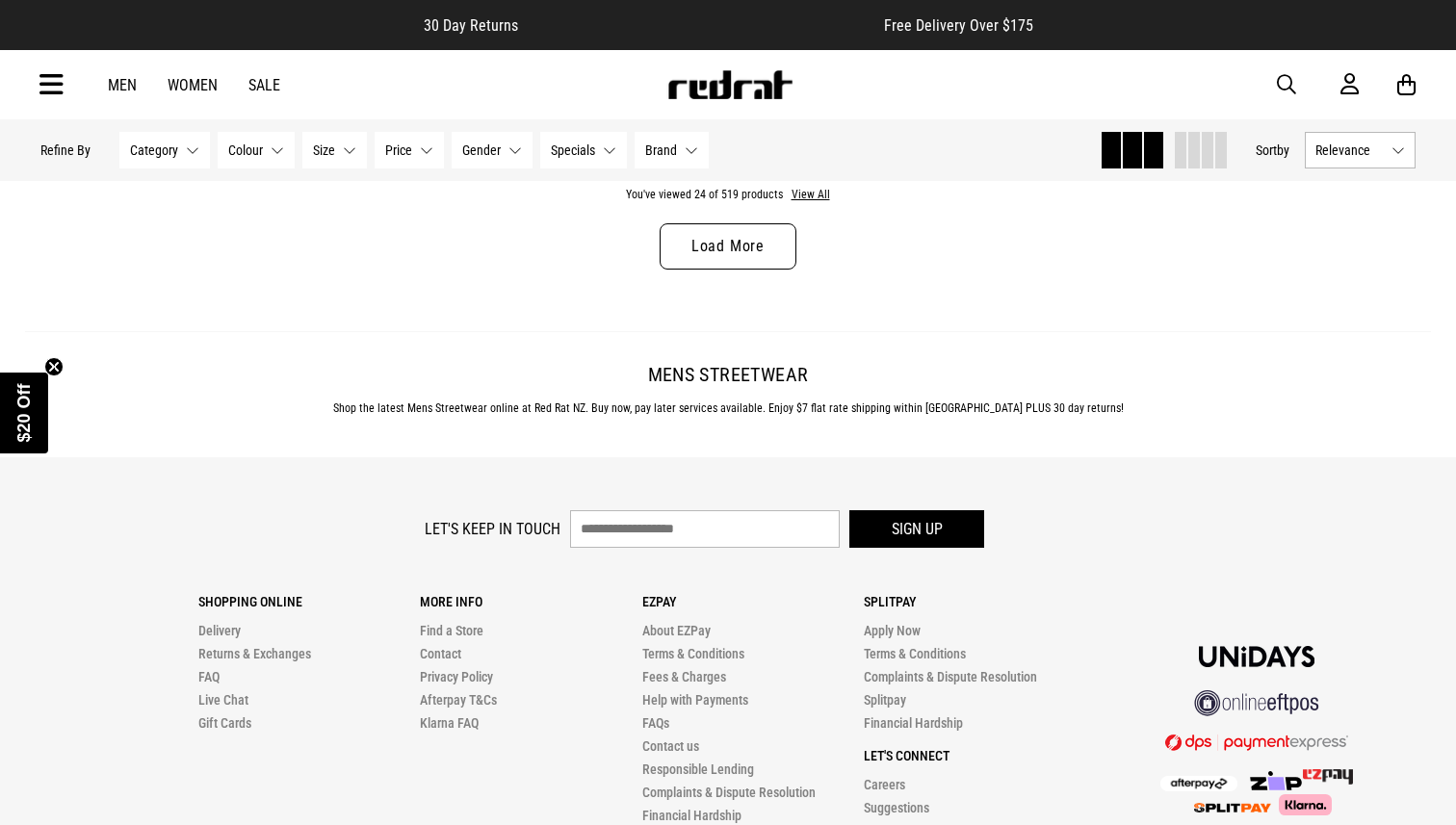
click at [273, 150] on button "Colour None selected" at bounding box center [255, 150] width 77 height 36
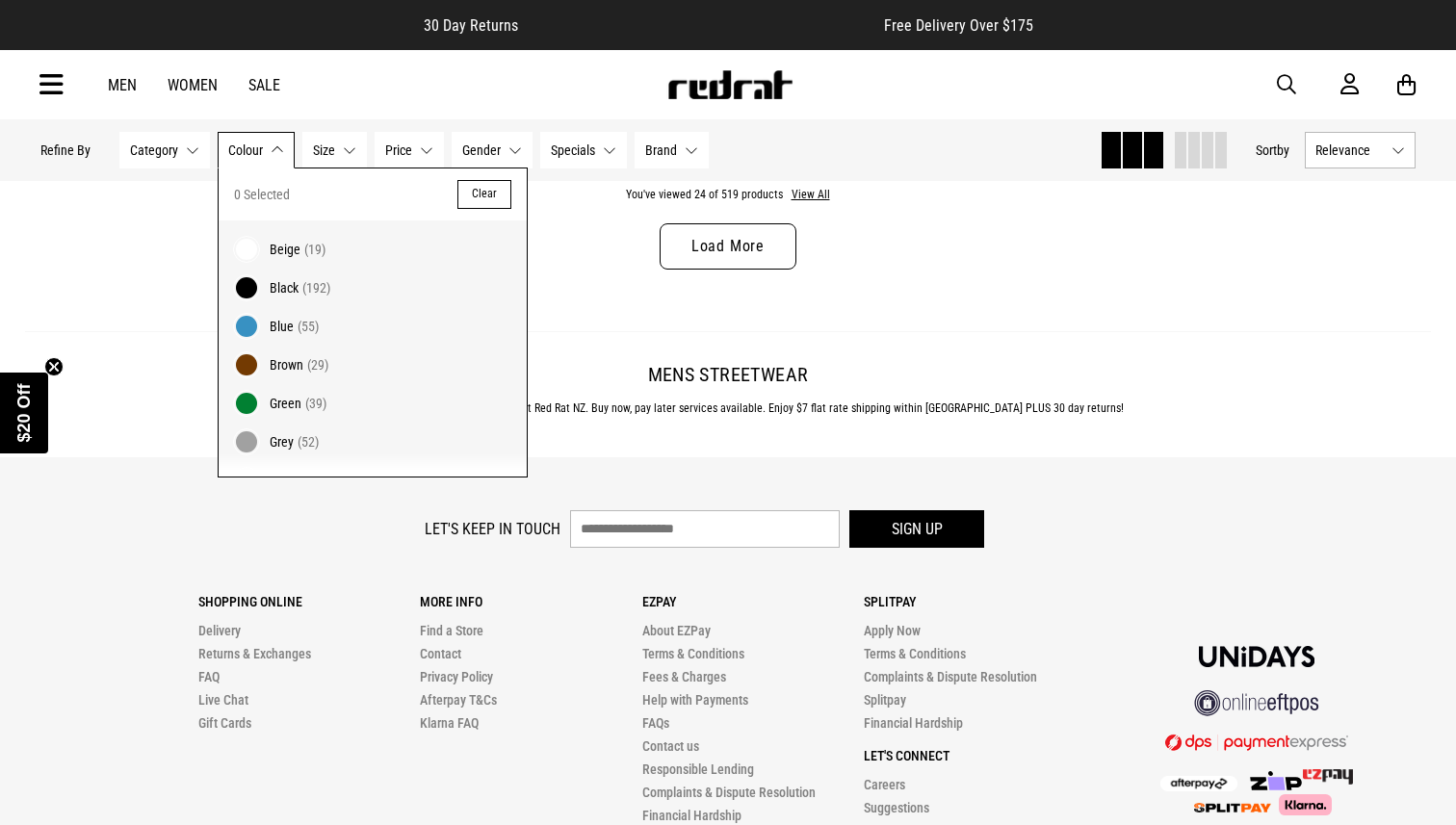
click at [285, 282] on span "Black" at bounding box center [284, 288] width 29 height 16
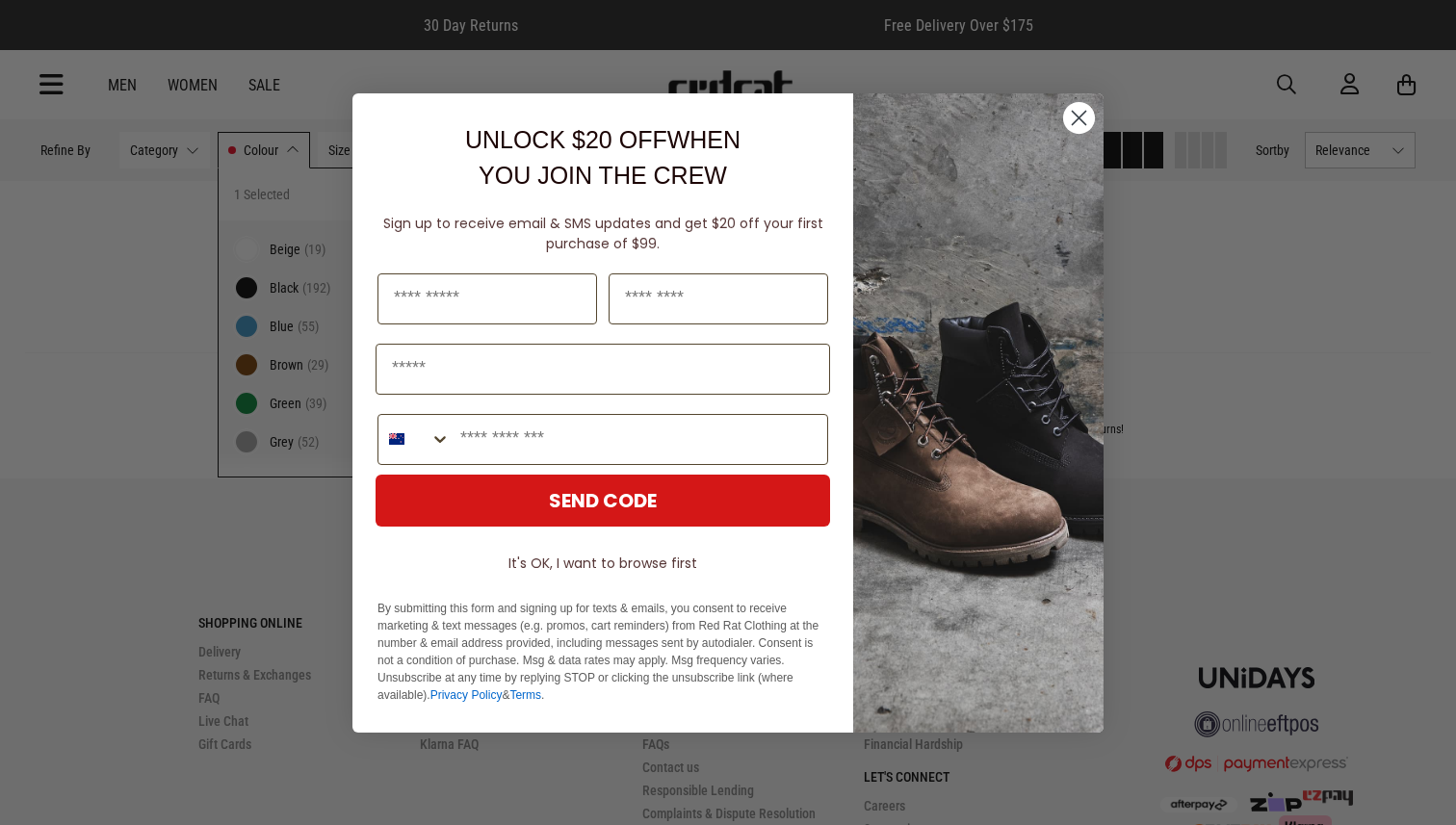
scroll to position [6374, 0]
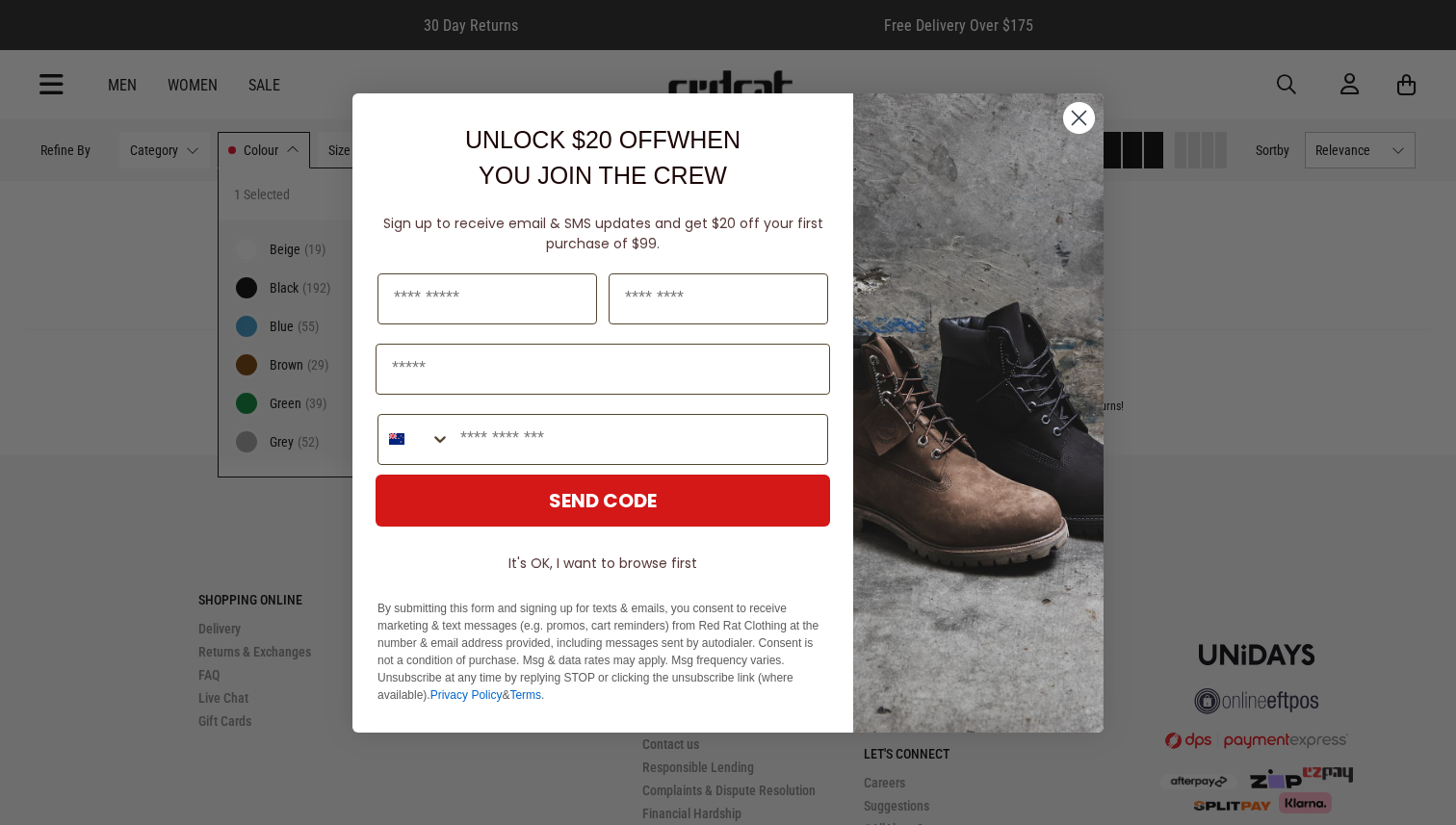
click at [1091, 125] on circle "Close dialog" at bounding box center [1078, 116] width 31 height 31
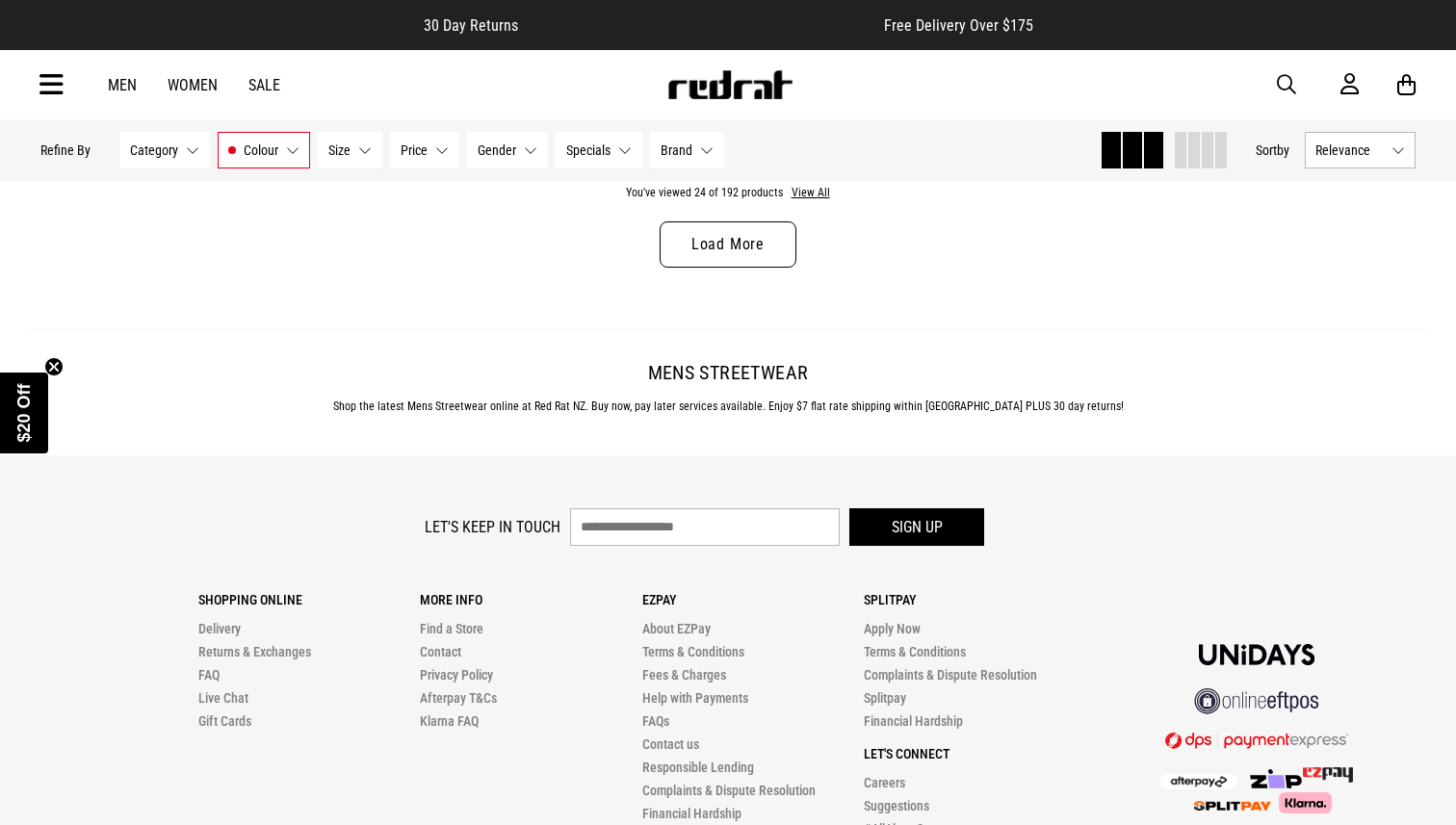
click at [187, 153] on button "Category None selected" at bounding box center [164, 150] width 90 height 36
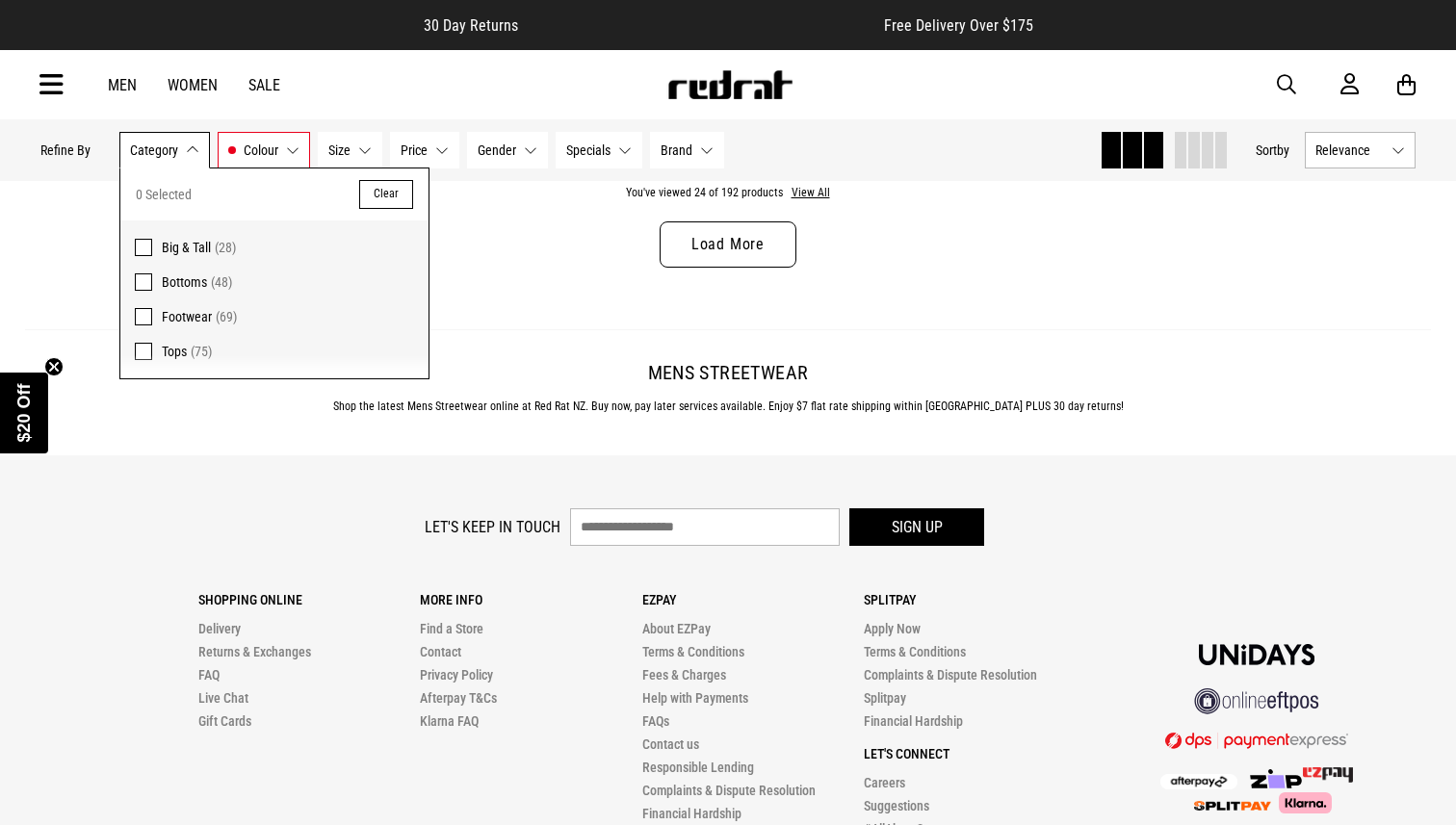
click at [187, 247] on span "Big & Tall" at bounding box center [186, 248] width 49 height 16
click at [155, 349] on label "Tops (75)" at bounding box center [274, 355] width 308 height 44
click at [523, 271] on div "You've viewed 24 of 85 products View All Load More" at bounding box center [728, 240] width 1405 height 176
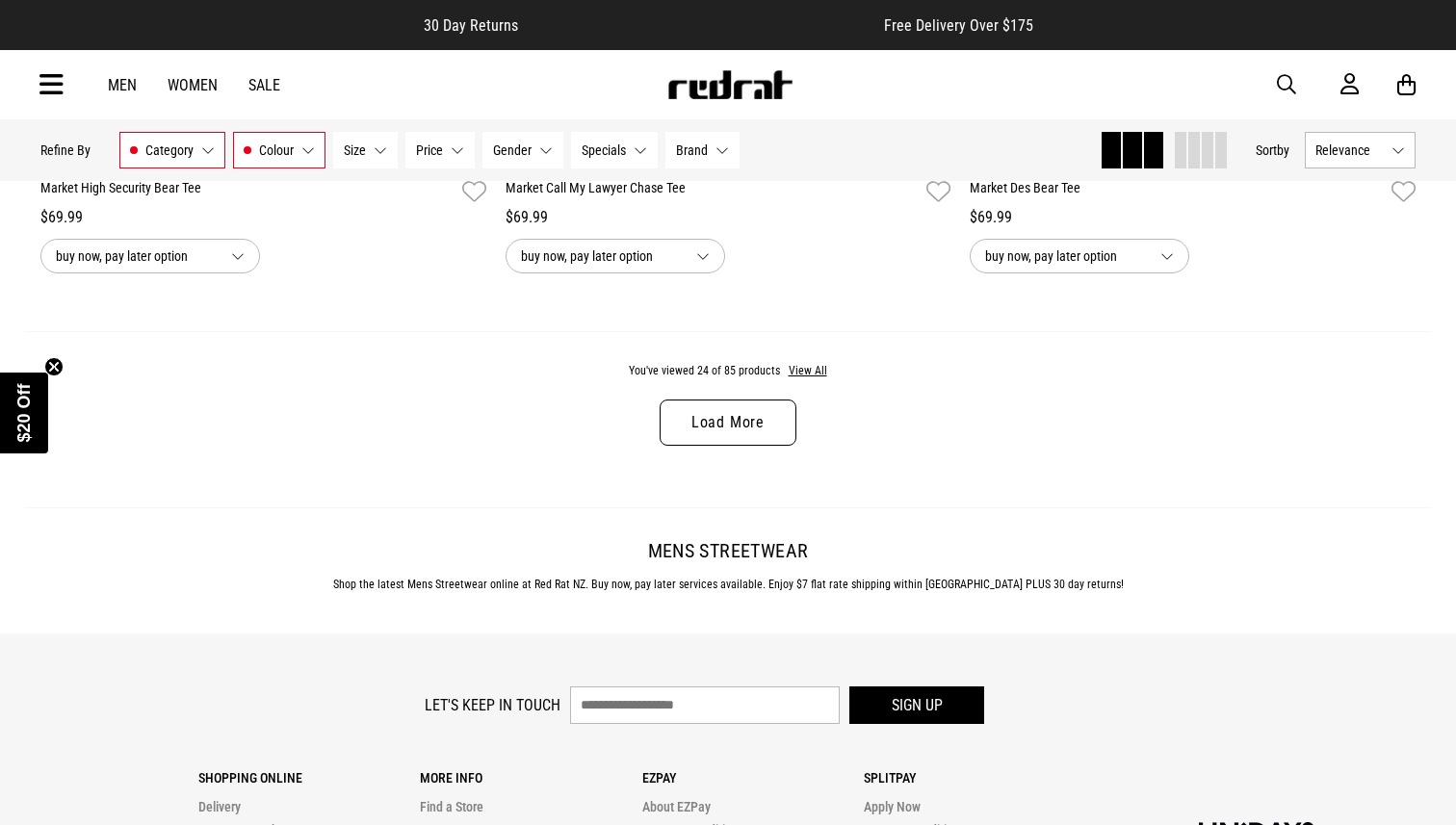
scroll to position [6174, 0]
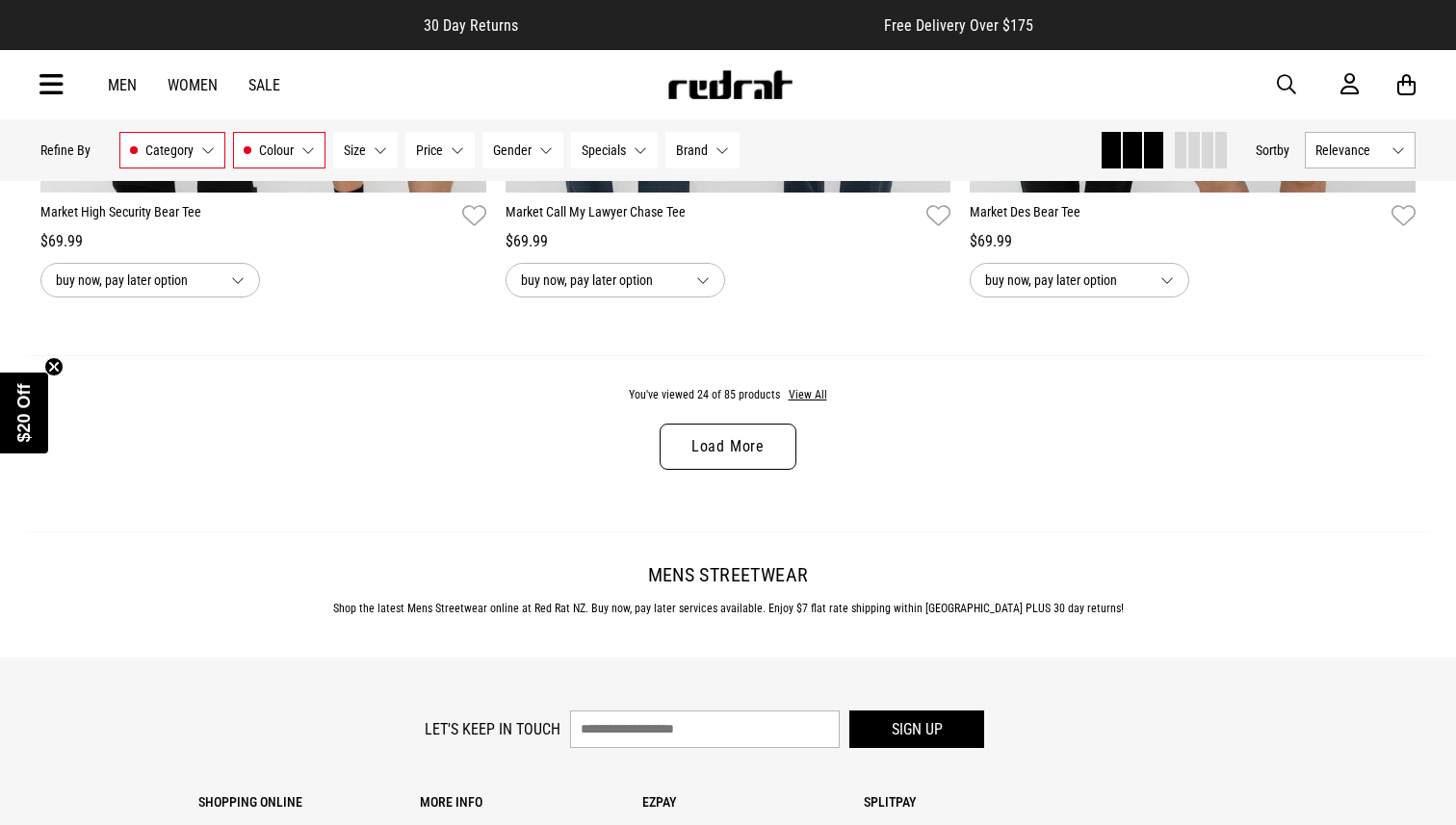
click at [693, 435] on link "Load More" at bounding box center [728, 446] width 137 height 46
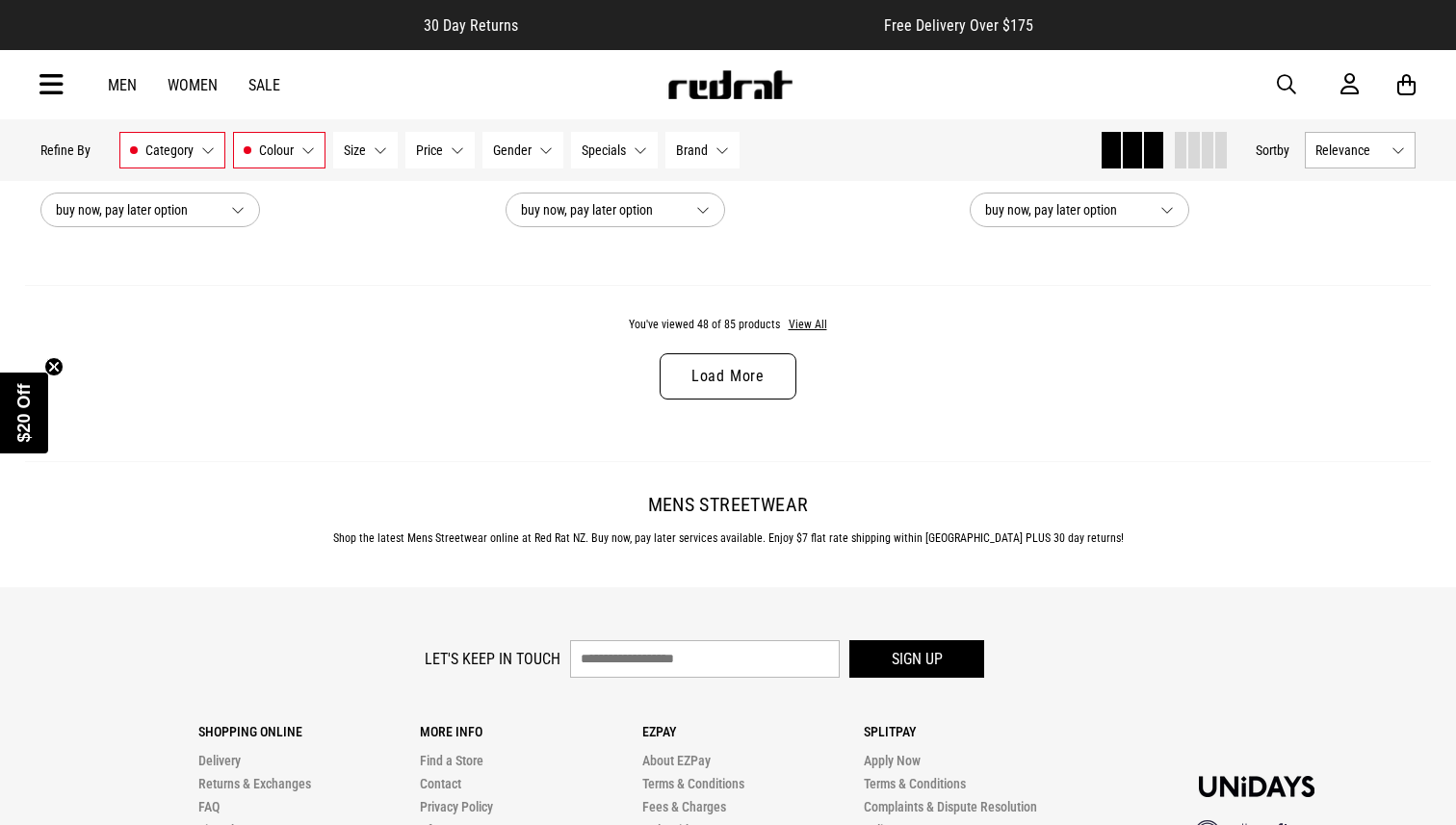
scroll to position [12372, 0]
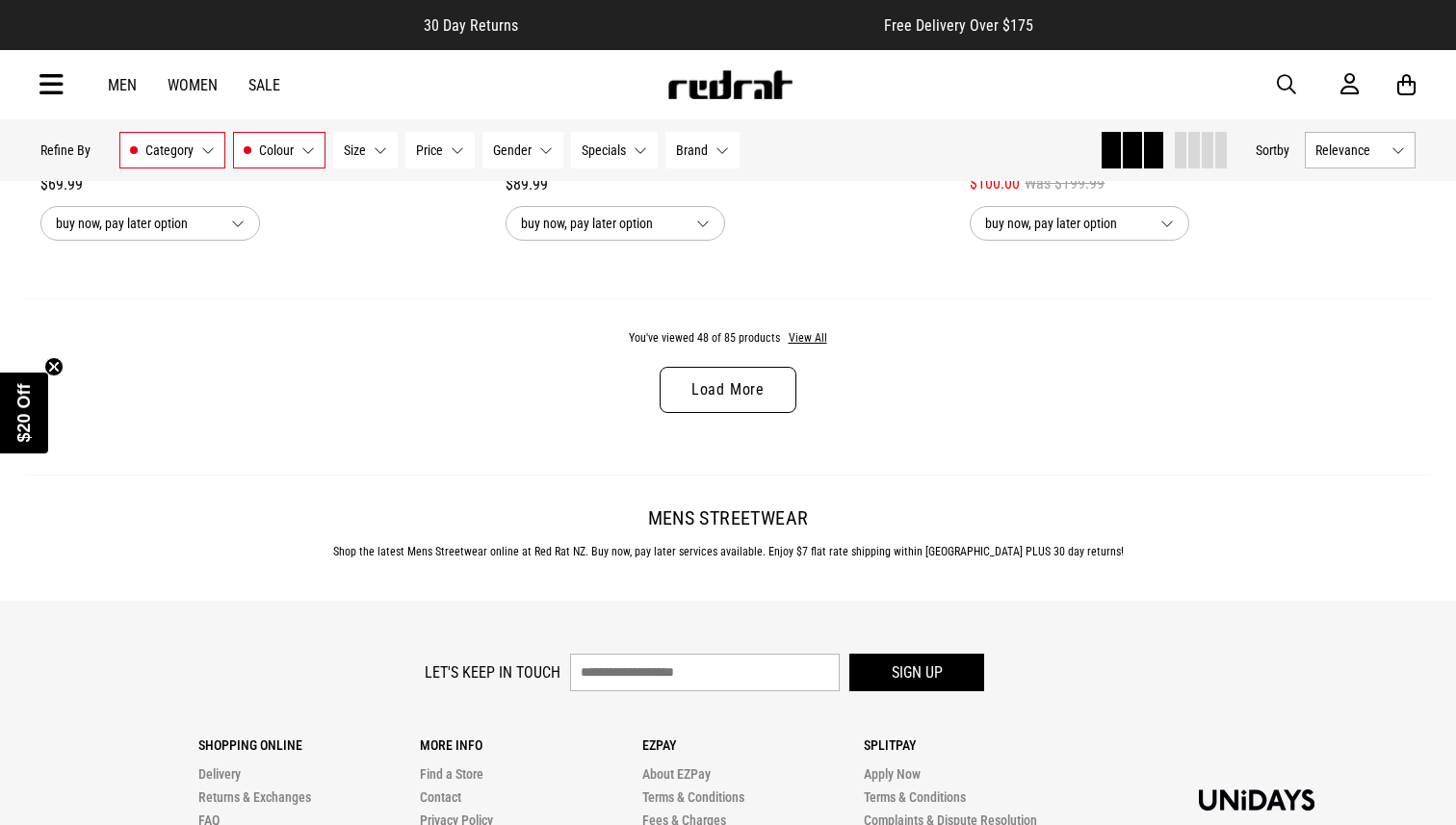
click at [747, 408] on link "Load More" at bounding box center [728, 390] width 137 height 46
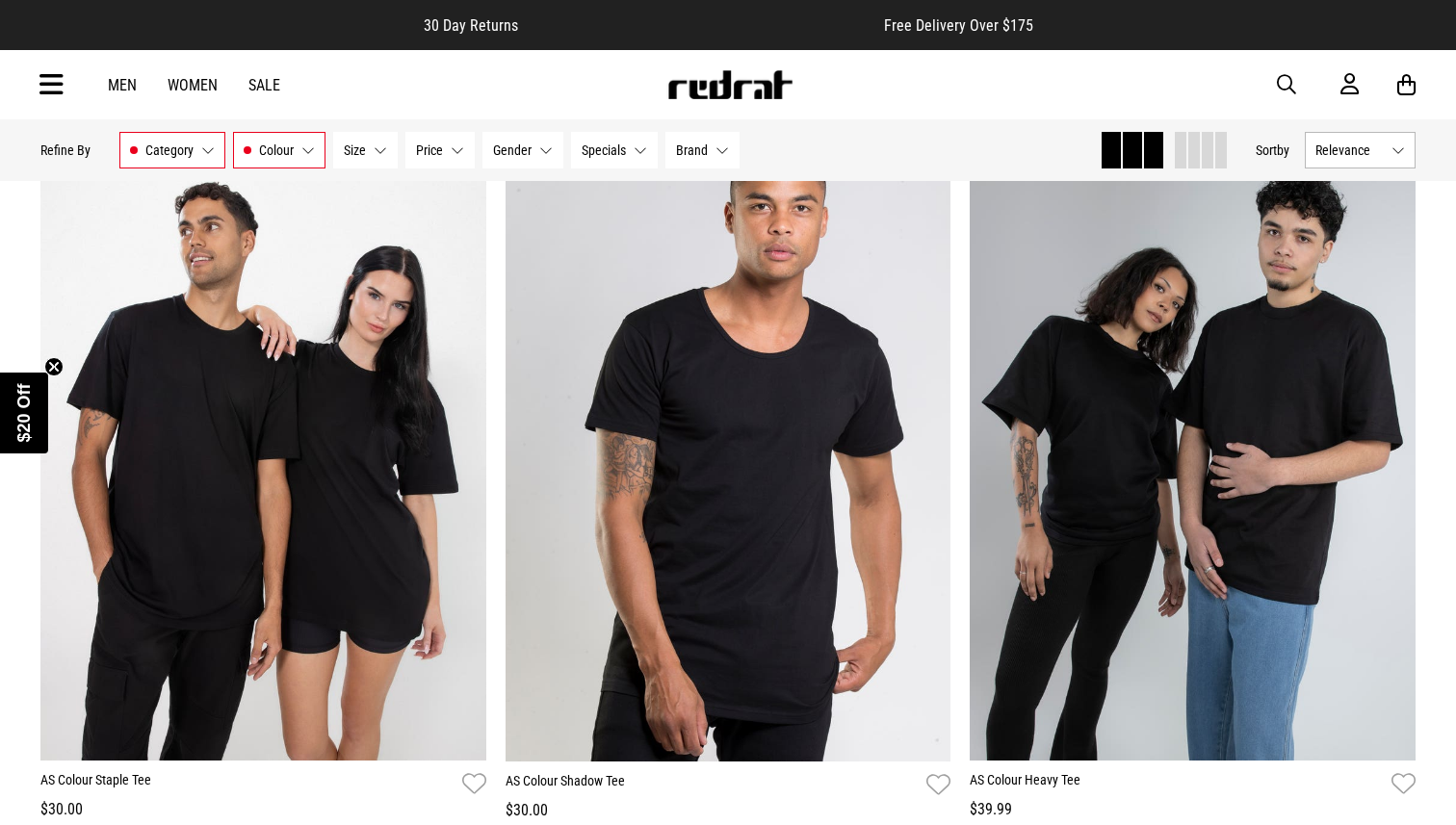
scroll to position [17118, 0]
